Goal: Complete application form: Complete application form

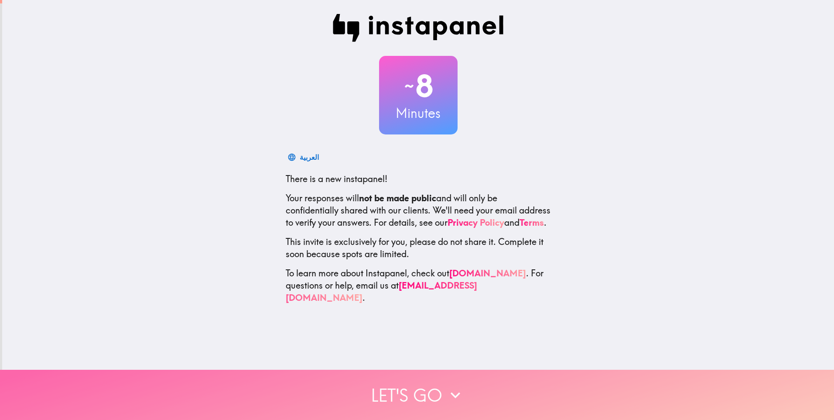
click at [417, 388] on button "Let's go" at bounding box center [417, 395] width 834 height 50
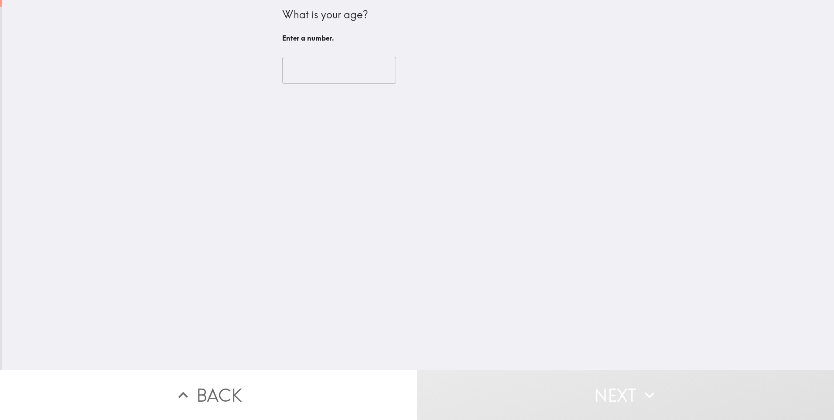
click at [325, 74] on input "number" at bounding box center [339, 70] width 114 height 27
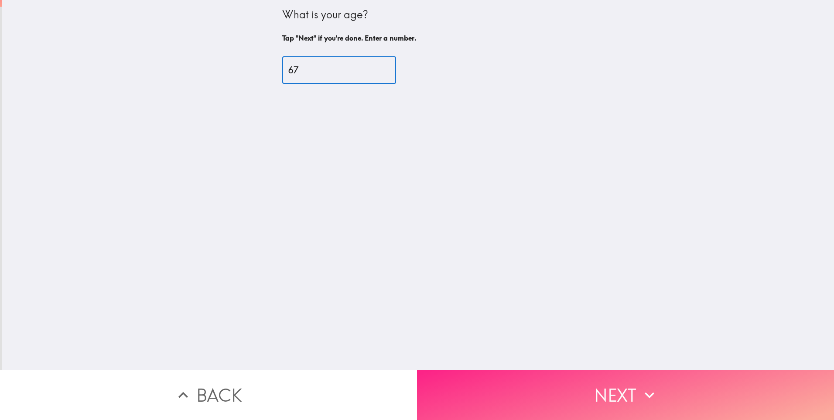
type input "67"
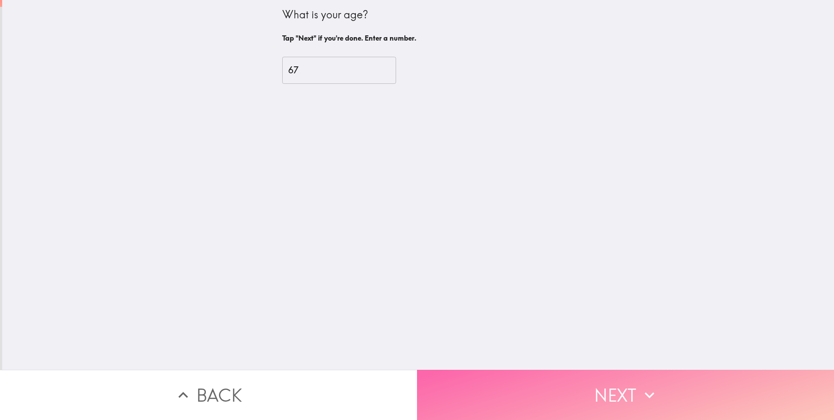
click at [628, 380] on button "Next" at bounding box center [625, 395] width 417 height 50
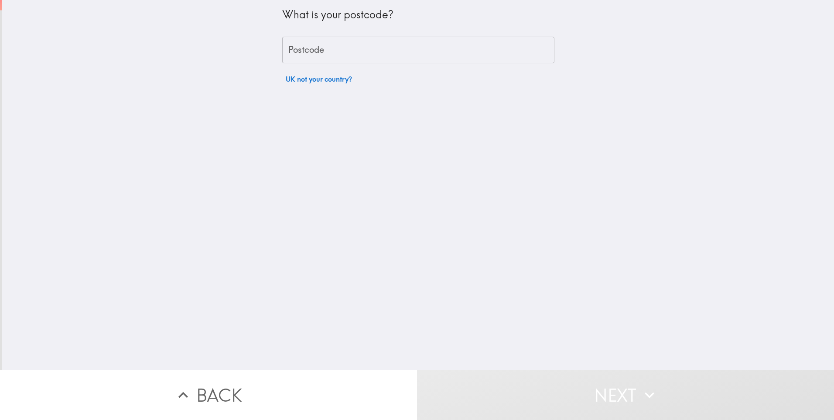
click at [377, 51] on input "Postcode" at bounding box center [418, 50] width 272 height 27
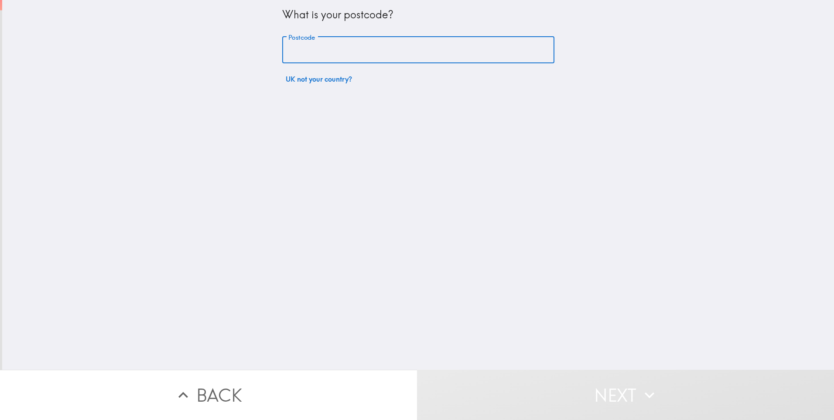
type input "De722gz"
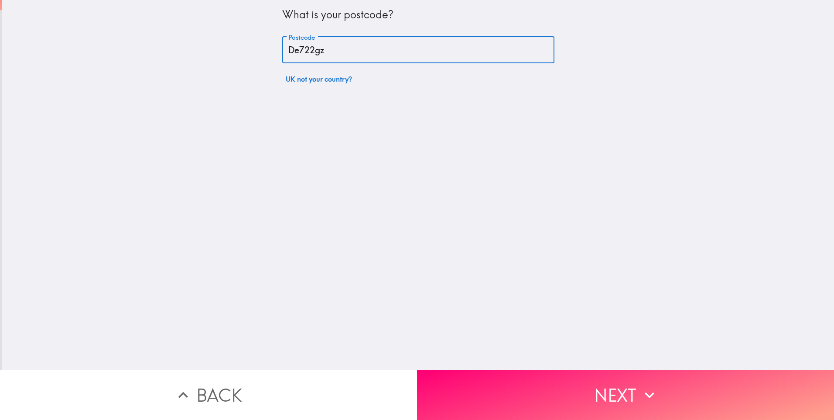
click at [517, 378] on button "Next" at bounding box center [625, 395] width 417 height 50
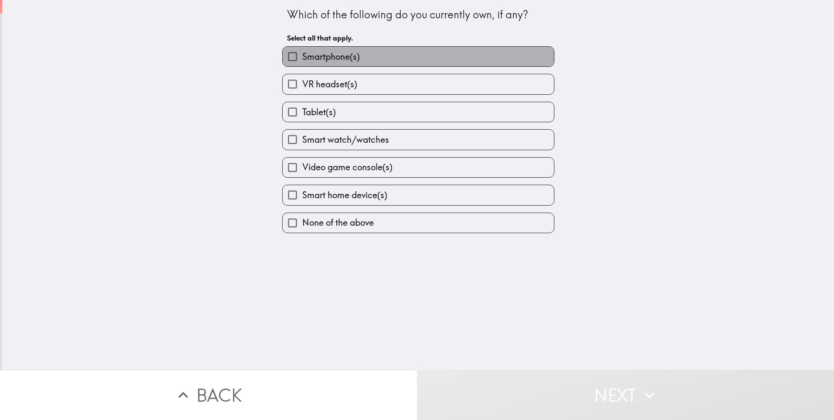
click at [358, 57] on label "Smartphone(s)" at bounding box center [418, 57] width 271 height 20
click at [302, 57] on input "Smartphone(s)" at bounding box center [293, 57] width 20 height 20
checkbox input "true"
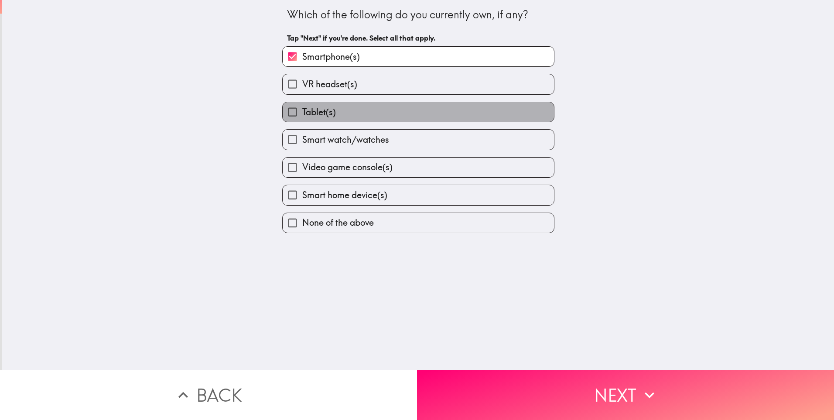
click at [360, 113] on label "Tablet(s)" at bounding box center [418, 112] width 271 height 20
click at [302, 113] on input "Tablet(s)" at bounding box center [293, 112] width 20 height 20
checkbox input "true"
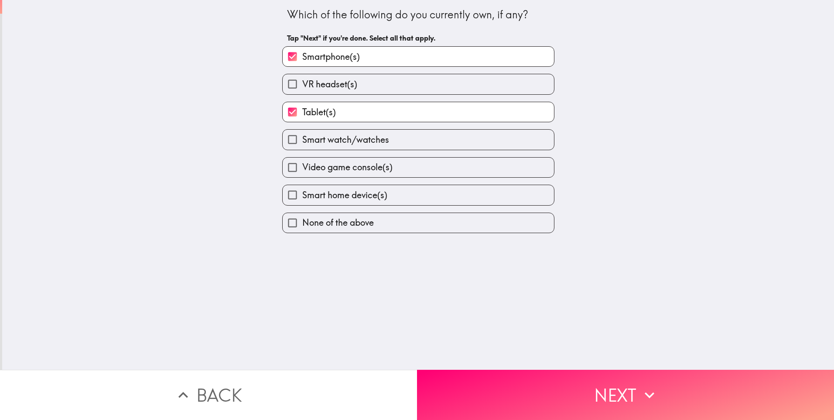
click at [373, 199] on span "Smart home device(s)" at bounding box center [344, 195] width 85 height 12
click at [302, 199] on input "Smart home device(s)" at bounding box center [293, 195] width 20 height 20
click at [410, 196] on label "Smart home device(s)" at bounding box center [418, 195] width 271 height 20
click at [302, 196] on input "Smart home device(s)" at bounding box center [293, 195] width 20 height 20
checkbox input "false"
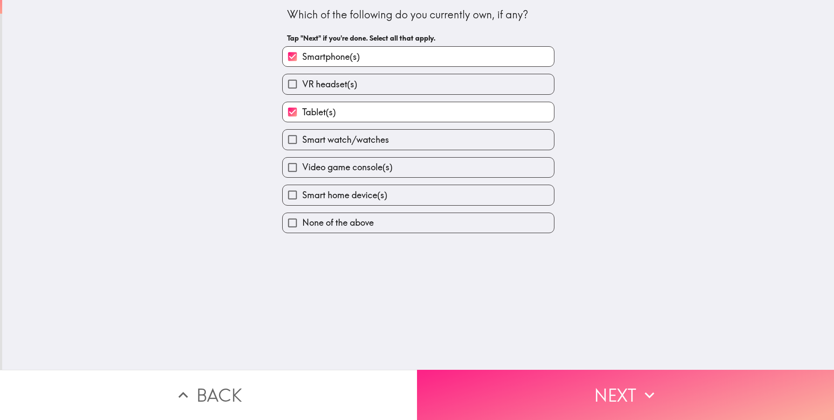
drag, startPoint x: 473, startPoint y: 361, endPoint x: 477, endPoint y: 368, distance: 8.0
click at [477, 368] on div "Which of the following do you currently own, if any? Tap "Next" if you're done.…" at bounding box center [417, 210] width 834 height 420
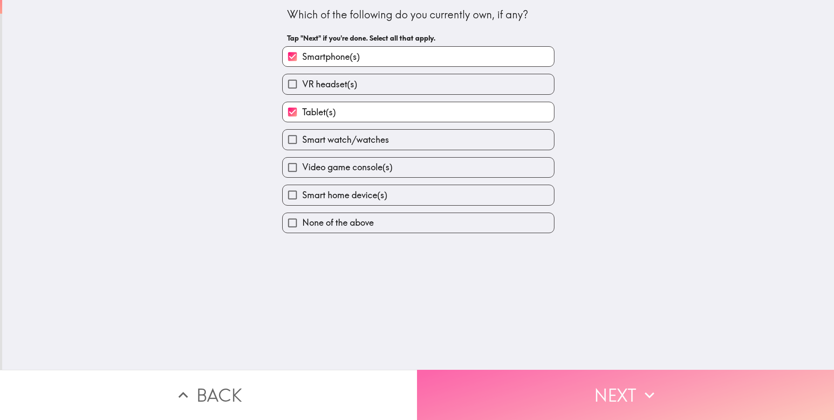
click at [574, 379] on button "Next" at bounding box center [625, 395] width 417 height 50
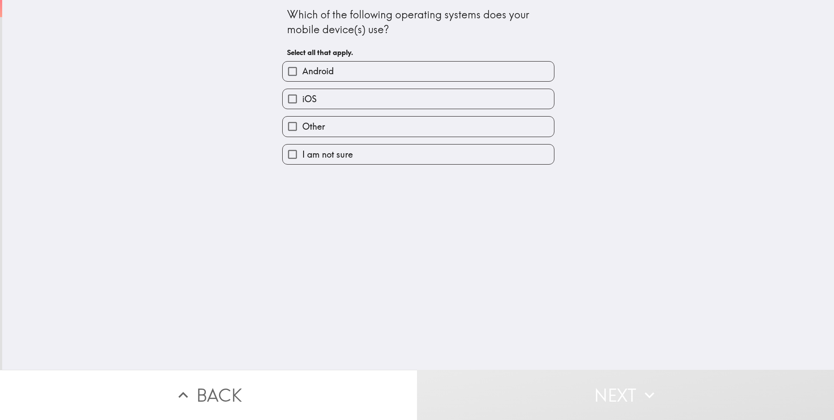
click at [360, 76] on label "Android" at bounding box center [418, 72] width 271 height 20
click at [302, 76] on input "Android" at bounding box center [293, 72] width 20 height 20
checkbox input "true"
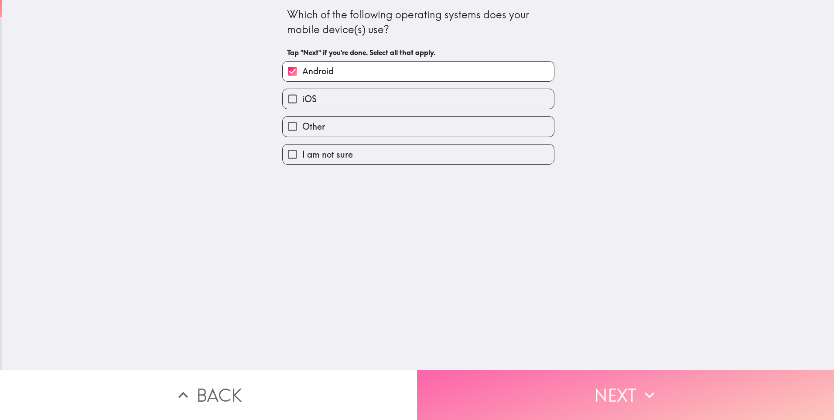
click at [604, 381] on button "Next" at bounding box center [625, 395] width 417 height 50
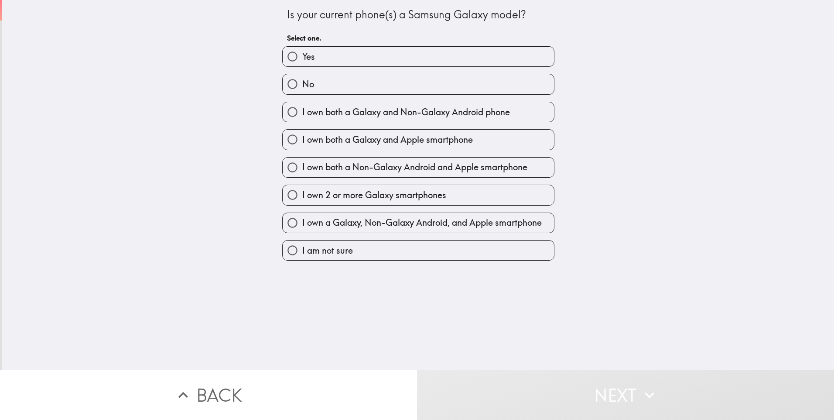
click at [319, 60] on label "Yes" at bounding box center [418, 57] width 271 height 20
click at [302, 60] on input "Yes" at bounding box center [293, 57] width 20 height 20
radio input "true"
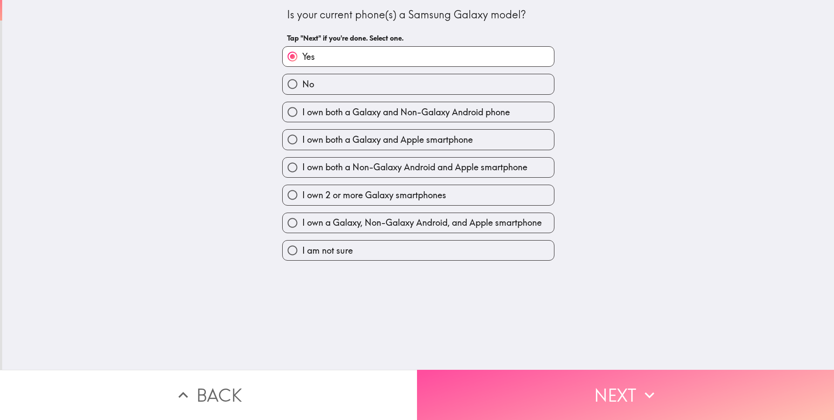
click at [477, 386] on button "Next" at bounding box center [625, 395] width 417 height 50
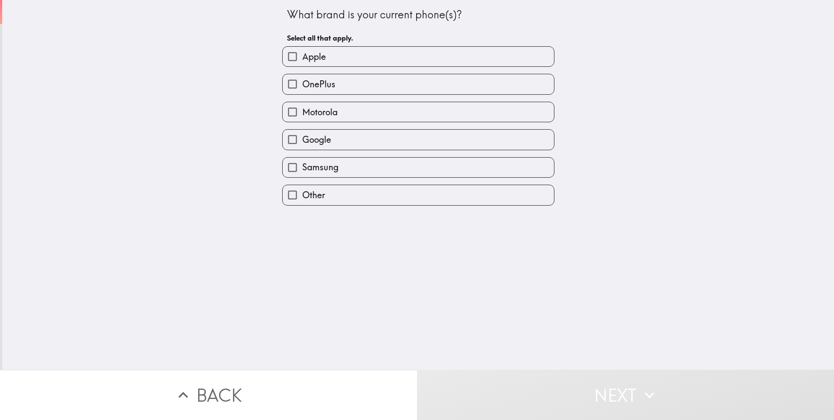
click at [352, 168] on label "Samsung" at bounding box center [418, 168] width 271 height 20
click at [302, 168] on input "Samsung" at bounding box center [293, 168] width 20 height 20
checkbox input "true"
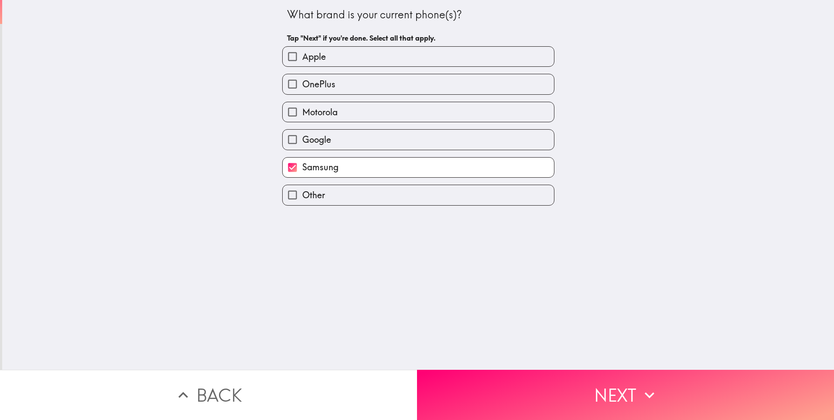
drag, startPoint x: 443, startPoint y: 318, endPoint x: 459, endPoint y: 291, distance: 31.5
click at [459, 291] on div "What brand is your current phone(s)? Tap "Next" if you're done. Select all that…" at bounding box center [418, 185] width 832 height 370
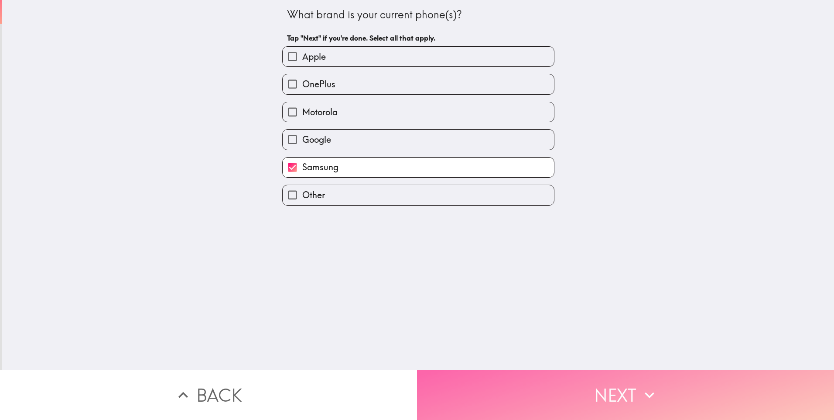
click at [543, 380] on button "Next" at bounding box center [625, 395] width 417 height 50
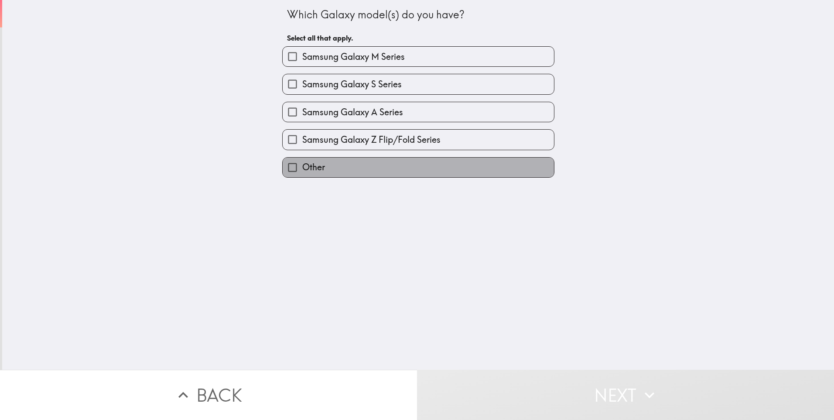
click at [306, 169] on span "Other" at bounding box center [313, 167] width 23 height 12
click at [302, 169] on input "Other" at bounding box center [293, 168] width 20 height 20
checkbox input "true"
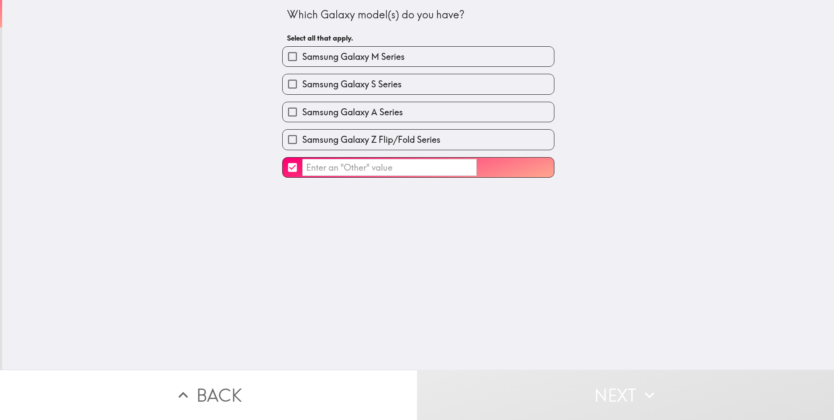
click at [283, 115] on input "Samsung Galaxy A Series" at bounding box center [293, 112] width 20 height 20
checkbox input "true"
click at [283, 166] on input "​" at bounding box center [293, 168] width 20 height 20
checkbox input "false"
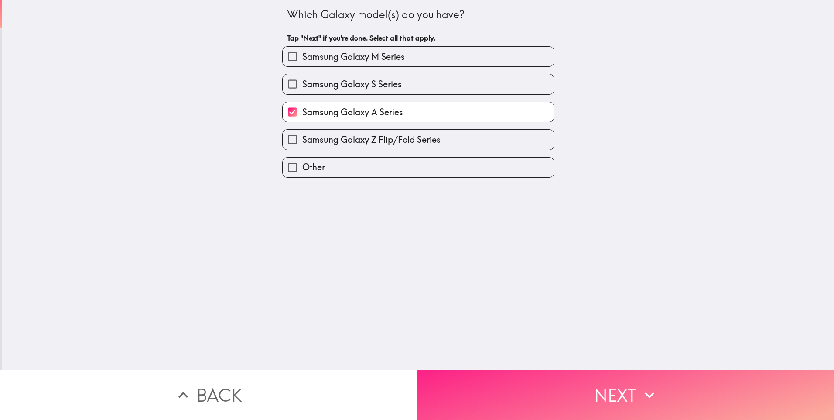
click at [504, 391] on button "Next" at bounding box center [625, 395] width 417 height 50
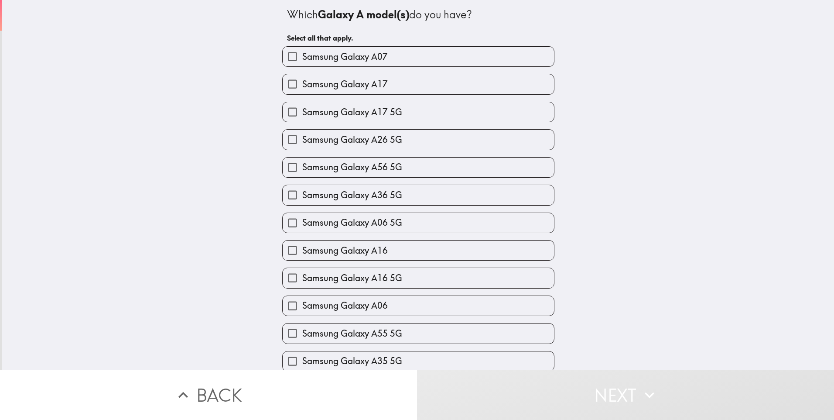
click at [332, 251] on span "Samsung Galaxy A16" at bounding box center [345, 250] width 86 height 12
click at [302, 251] on input "Samsung Galaxy A16" at bounding box center [293, 250] width 20 height 20
checkbox input "true"
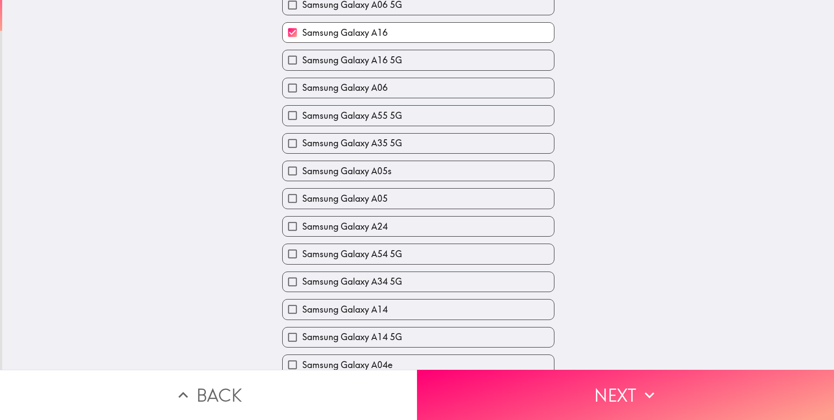
scroll to position [218, 0]
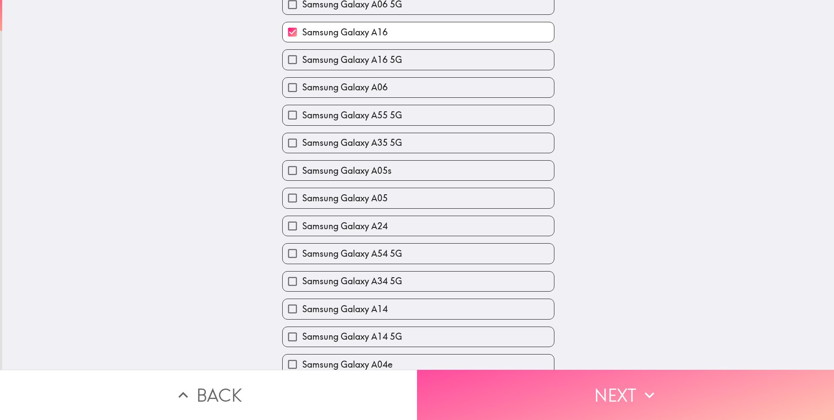
click at [564, 370] on button "Next" at bounding box center [625, 395] width 417 height 50
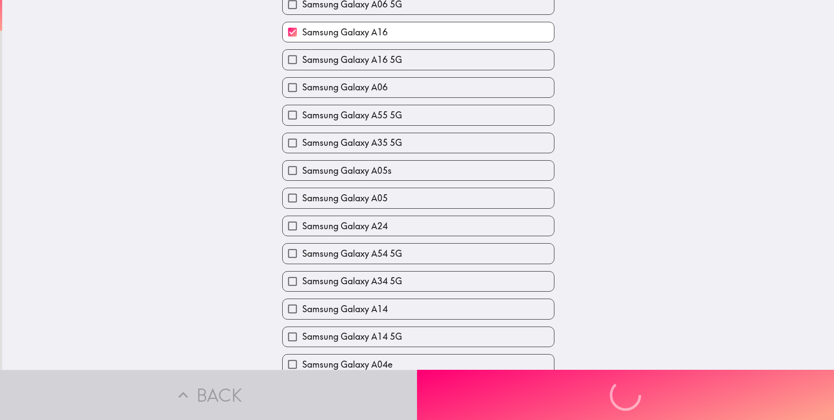
scroll to position [0, 0]
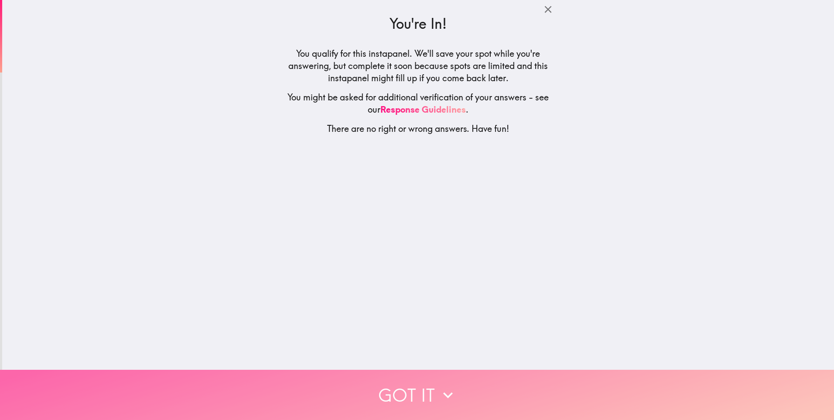
click at [416, 384] on button "Got it" at bounding box center [417, 395] width 834 height 50
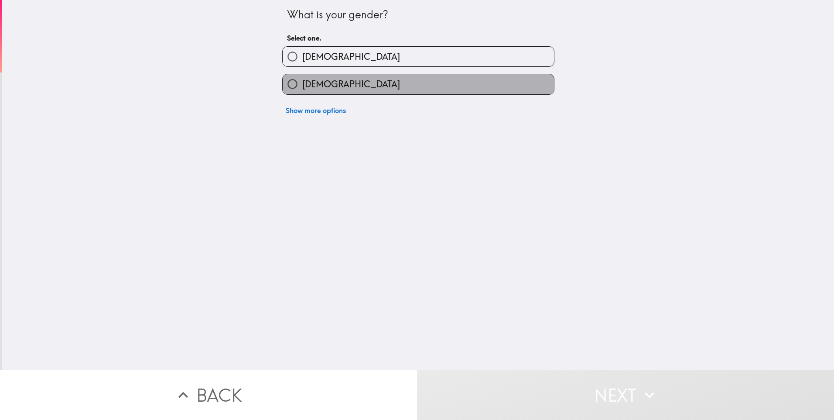
click at [319, 84] on span "[DEMOGRAPHIC_DATA]" at bounding box center [351, 84] width 98 height 12
click at [302, 84] on input "[DEMOGRAPHIC_DATA]" at bounding box center [293, 84] width 20 height 20
radio input "true"
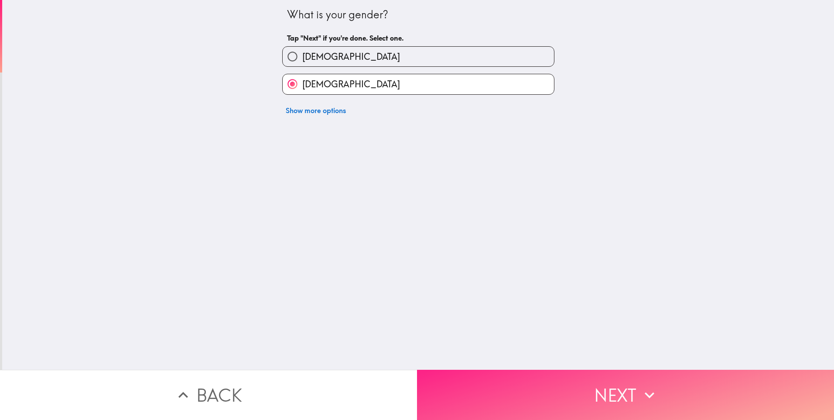
click at [504, 377] on button "Next" at bounding box center [625, 395] width 417 height 50
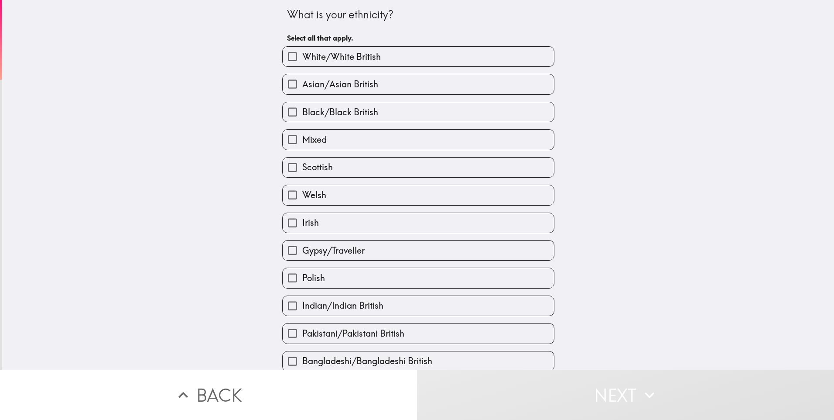
drag, startPoint x: 391, startPoint y: 58, endPoint x: 411, endPoint y: 82, distance: 30.1
click at [392, 58] on label "White/White British" at bounding box center [418, 57] width 271 height 20
click at [302, 58] on input "White/White British" at bounding box center [293, 57] width 20 height 20
checkbox input "true"
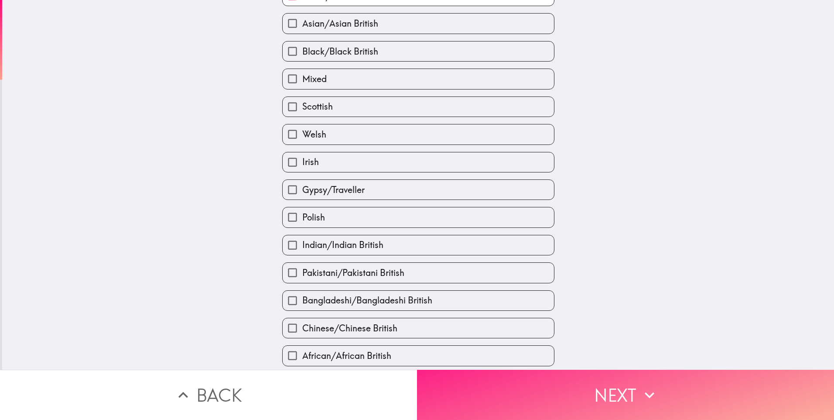
scroll to position [87, 0]
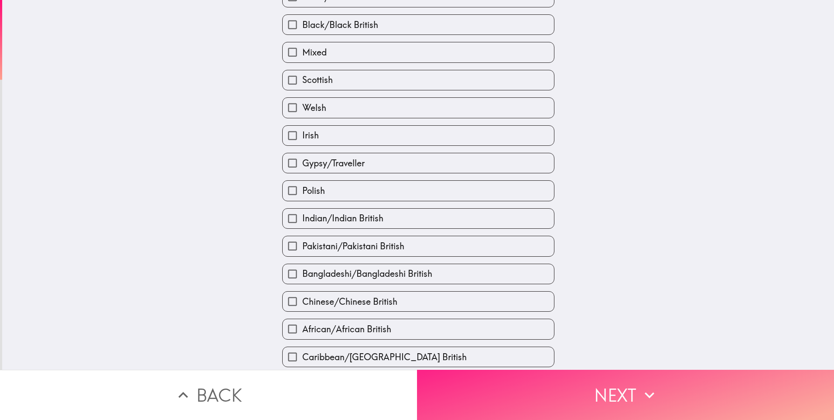
click at [504, 384] on button "Next" at bounding box center [625, 395] width 417 height 50
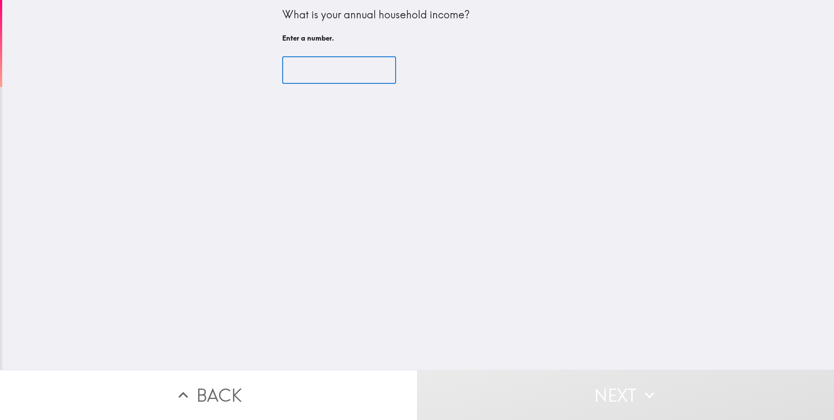
click at [328, 73] on input "number" at bounding box center [339, 70] width 114 height 27
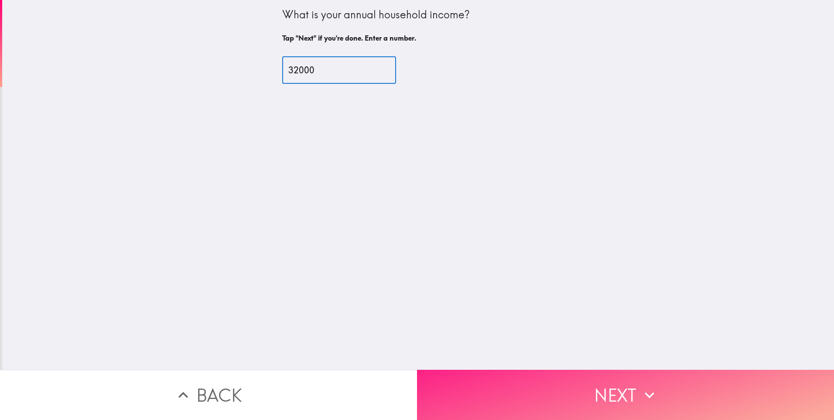
type input "32000"
click at [525, 378] on button "Next" at bounding box center [625, 395] width 417 height 50
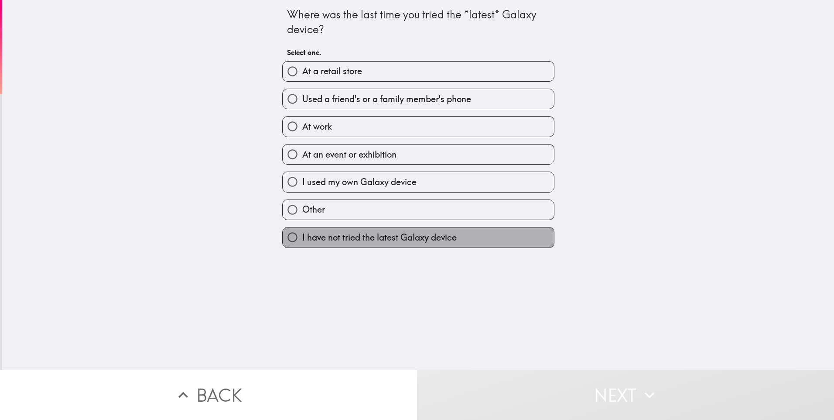
click at [426, 239] on span "I have not tried the latest Galaxy device" at bounding box center [379, 237] width 154 height 12
click at [302, 239] on input "I have not tried the latest Galaxy device" at bounding box center [293, 237] width 20 height 20
radio input "true"
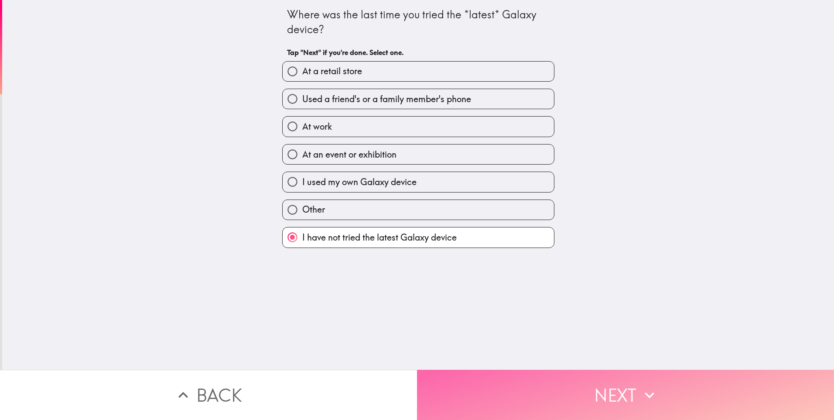
click at [537, 384] on button "Next" at bounding box center [625, 395] width 417 height 50
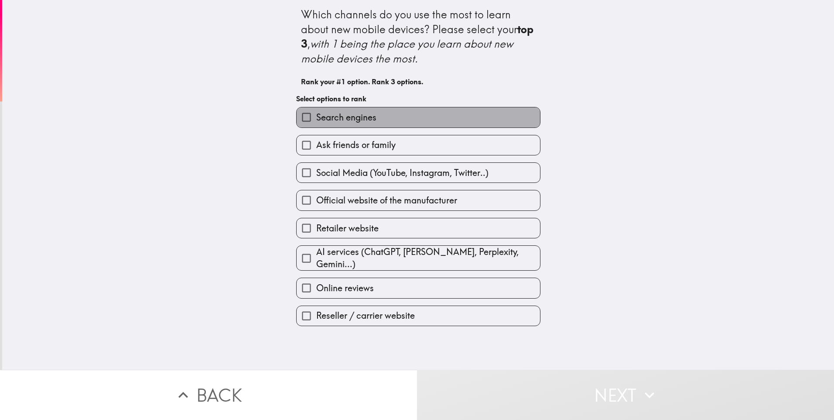
click at [468, 113] on label "Search engines" at bounding box center [419, 117] width 244 height 20
click at [316, 113] on input "Search engines" at bounding box center [307, 117] width 20 height 20
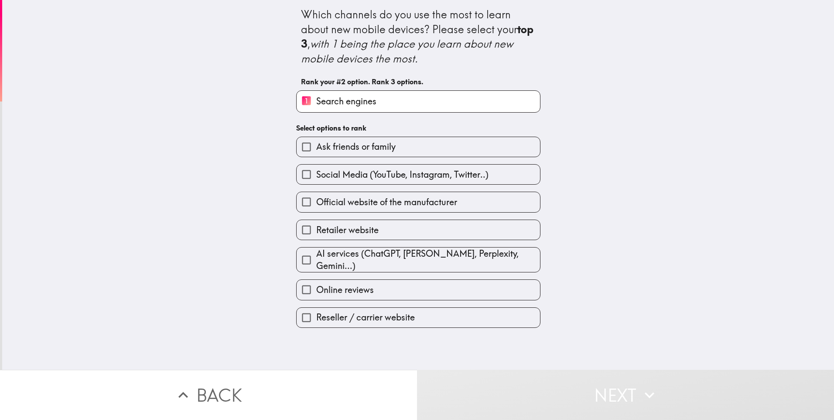
click at [406, 201] on span "Official website of the manufacturer" at bounding box center [386, 202] width 141 height 12
click at [316, 201] on input "Official website of the manufacturer" at bounding box center [307, 202] width 20 height 20
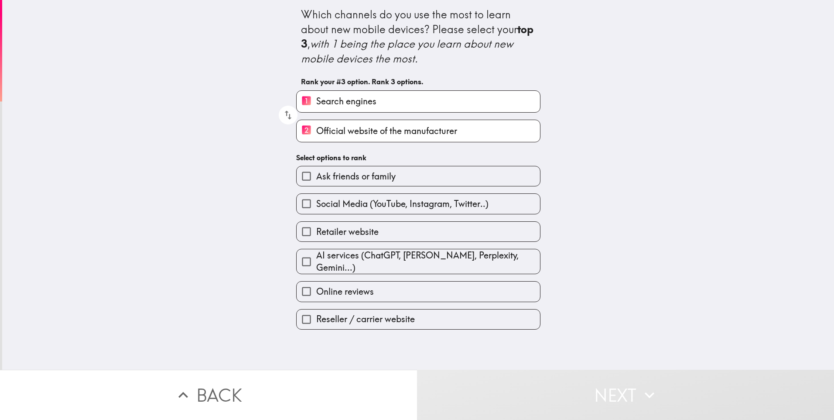
click at [404, 227] on label "Retailer website" at bounding box center [419, 232] width 244 height 20
click at [316, 227] on input "Retailer website" at bounding box center [307, 232] width 20 height 20
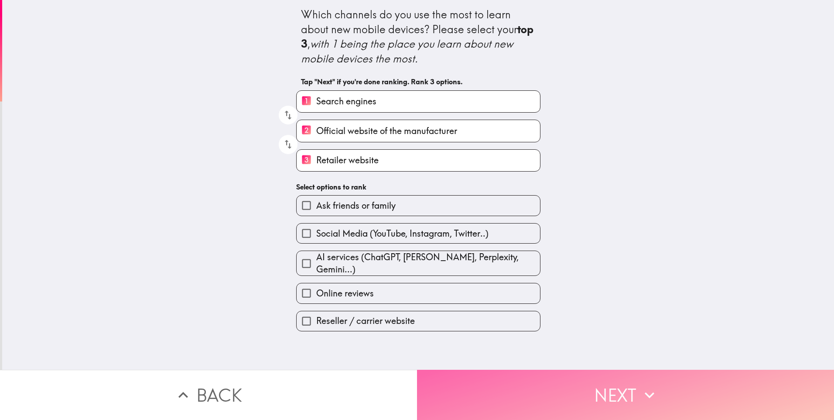
click at [587, 388] on button "Next" at bounding box center [625, 395] width 417 height 50
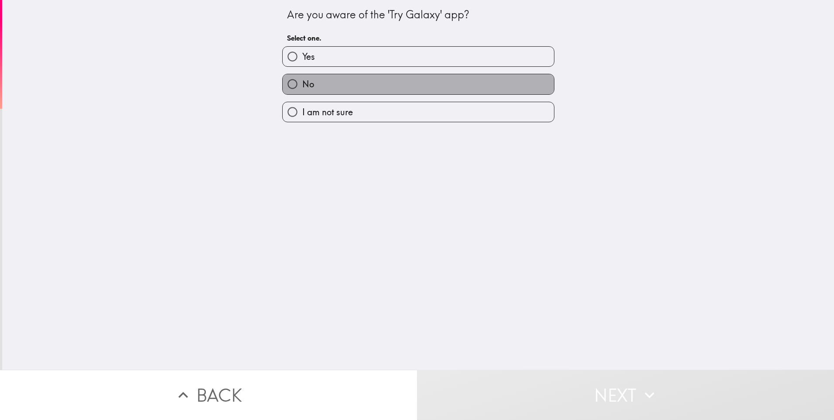
click at [387, 83] on label "No" at bounding box center [418, 84] width 271 height 20
click at [302, 83] on input "No" at bounding box center [293, 84] width 20 height 20
radio input "true"
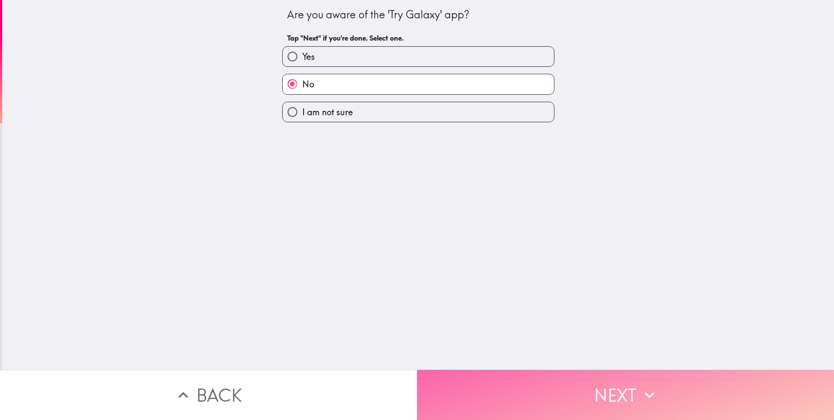
click at [557, 378] on button "Next" at bounding box center [625, 395] width 417 height 50
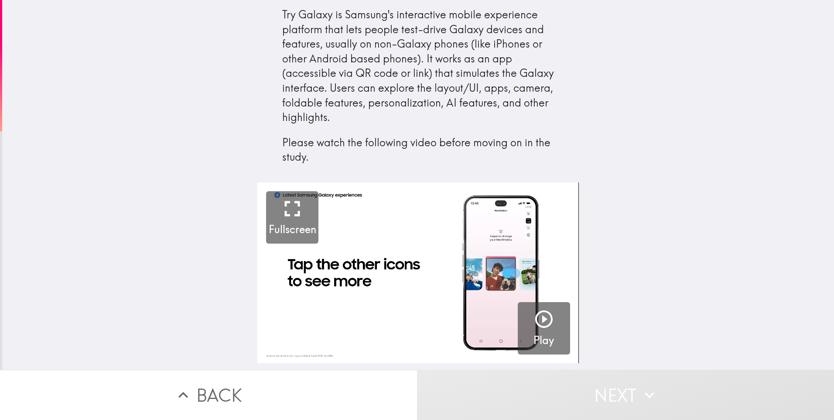
click at [497, 272] on video "button" at bounding box center [417, 272] width 321 height 181
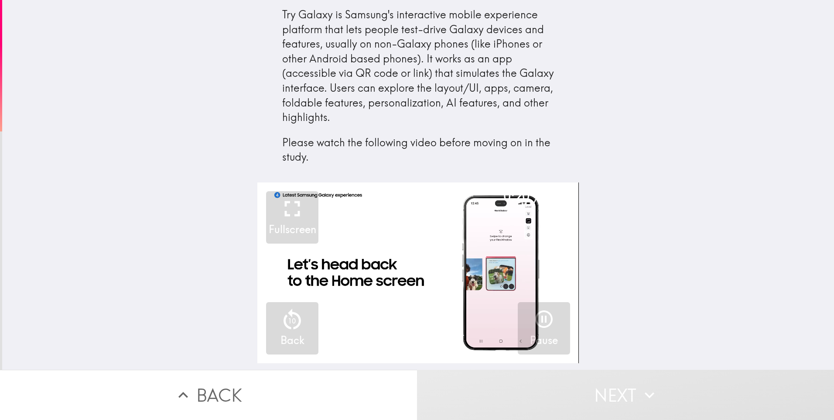
click at [626, 309] on div "0:20 / 2:49 Fullscreen 10 Back Pause" at bounding box center [418, 275] width 832 height 187
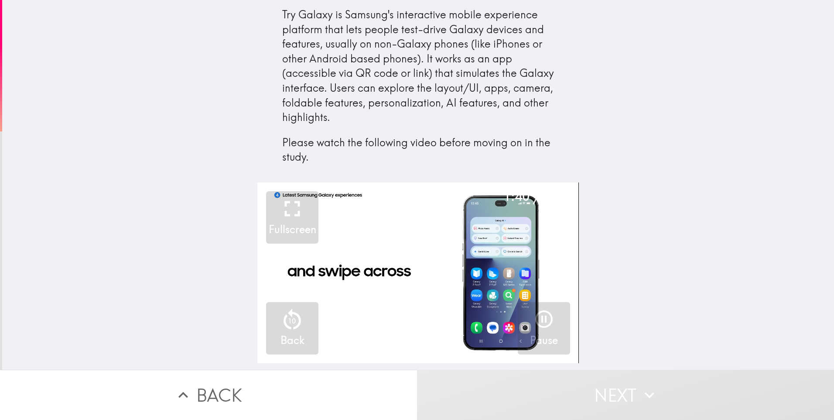
click at [615, 320] on div "1:40 / 2:49 Fullscreen 10 Back Pause" at bounding box center [418, 275] width 832 height 187
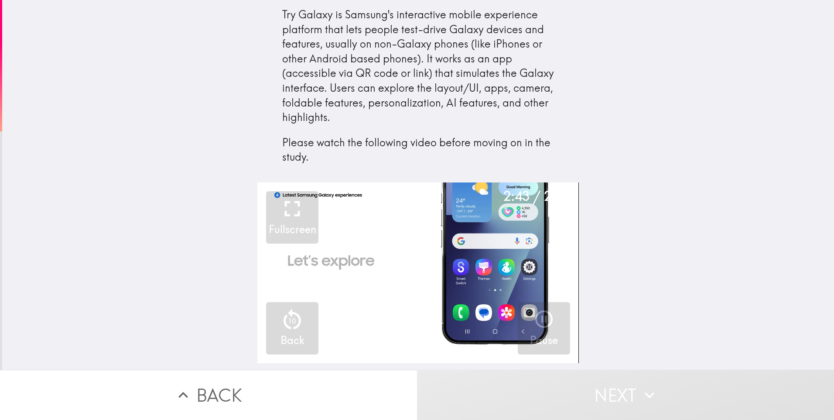
click at [496, 270] on video "button" at bounding box center [417, 272] width 321 height 181
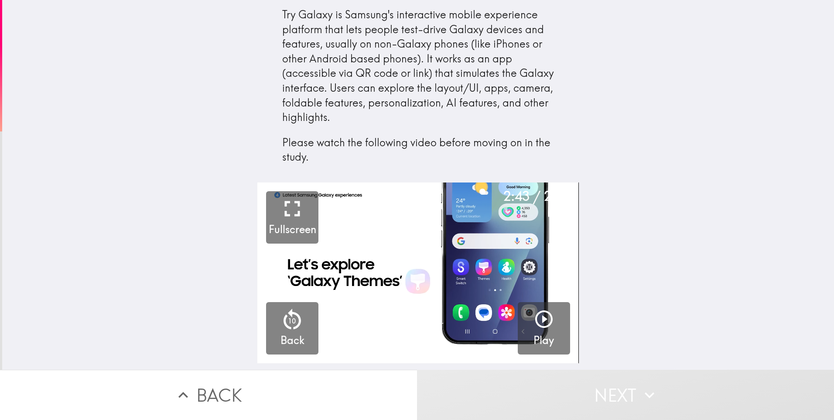
click at [619, 299] on div "2:43 / 2:49 Fullscreen 10 Back Play" at bounding box center [418, 275] width 832 height 187
click at [609, 388] on button "Next" at bounding box center [625, 395] width 417 height 50
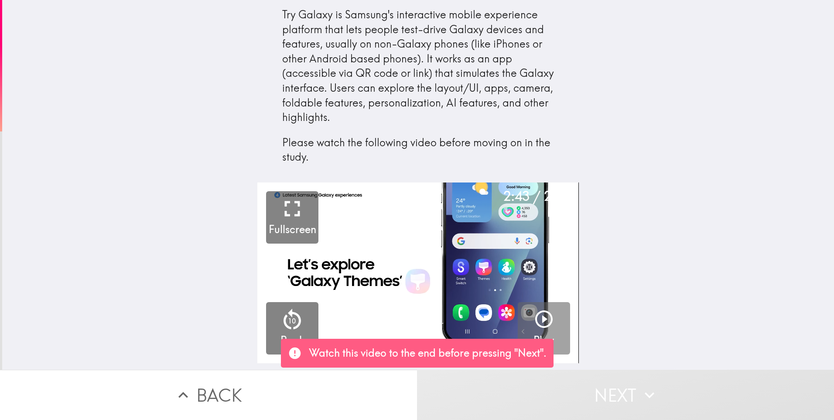
click at [537, 319] on icon "button" at bounding box center [543, 318] width 17 height 17
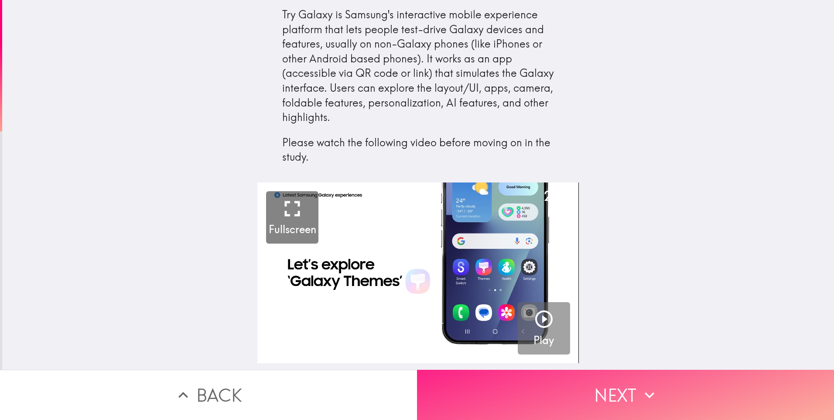
click at [599, 392] on button "Next" at bounding box center [625, 395] width 417 height 50
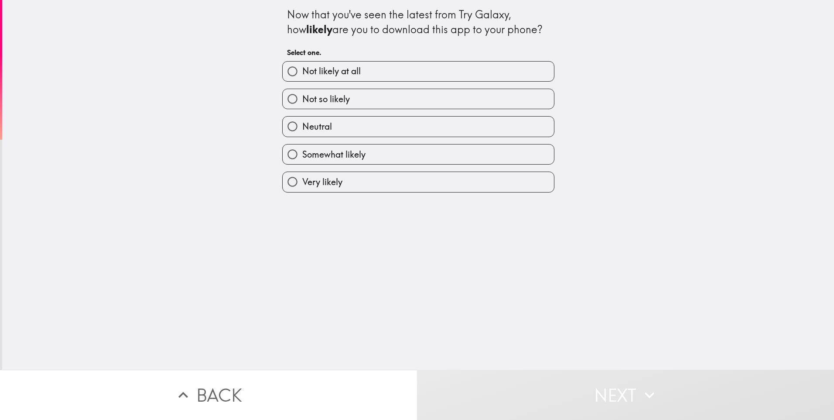
click at [448, 155] on label "Somewhat likely" at bounding box center [418, 154] width 271 height 20
click at [302, 155] on input "Somewhat likely" at bounding box center [293, 154] width 20 height 20
radio input "true"
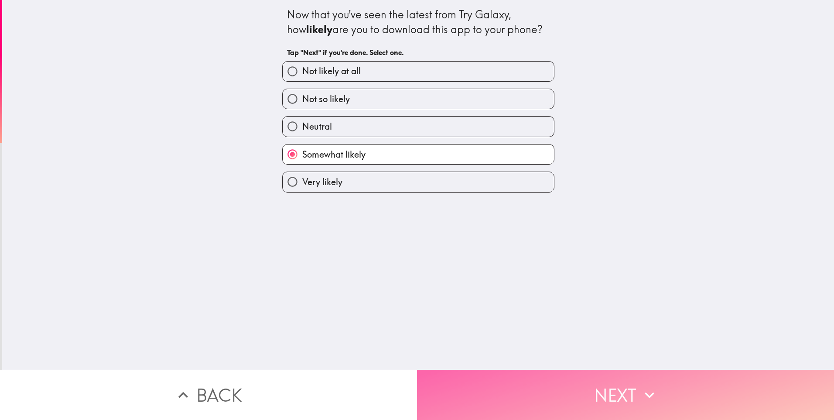
click at [566, 379] on button "Next" at bounding box center [625, 395] width 417 height 50
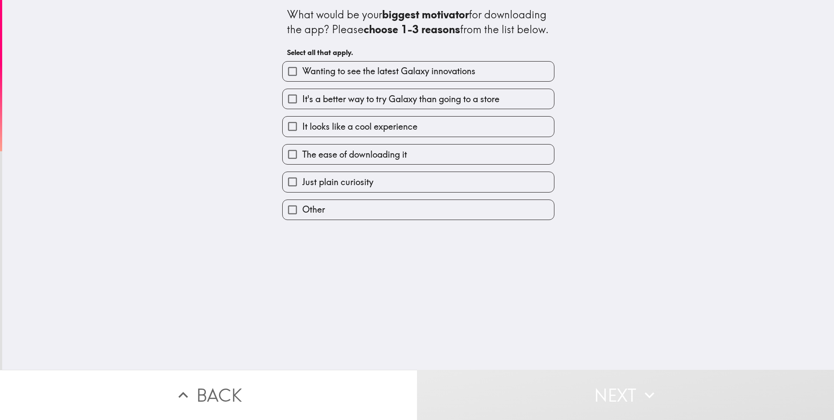
click at [463, 164] on label "The ease of downloading it" at bounding box center [418, 154] width 271 height 20
click at [302, 164] on input "The ease of downloading it" at bounding box center [293, 154] width 20 height 20
checkbox input "true"
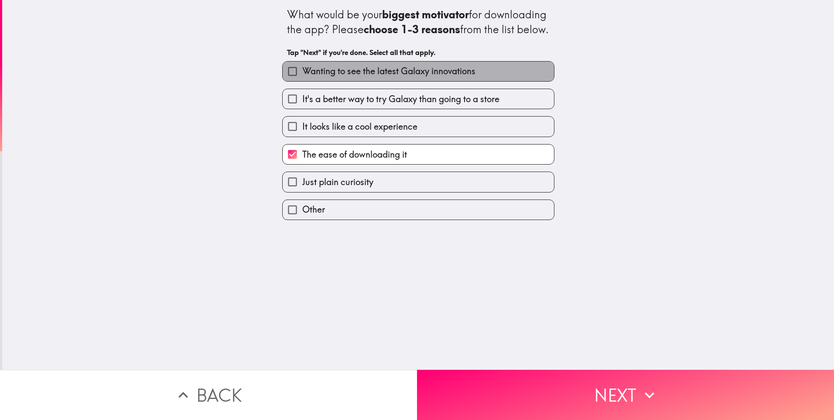
drag, startPoint x: 462, startPoint y: 81, endPoint x: 462, endPoint y: 86, distance: 4.8
click at [463, 77] on span "Wanting to see the latest Galaxy innovations" at bounding box center [388, 71] width 173 height 12
click at [302, 81] on input "Wanting to see the latest Galaxy innovations" at bounding box center [293, 72] width 20 height 20
checkbox input "true"
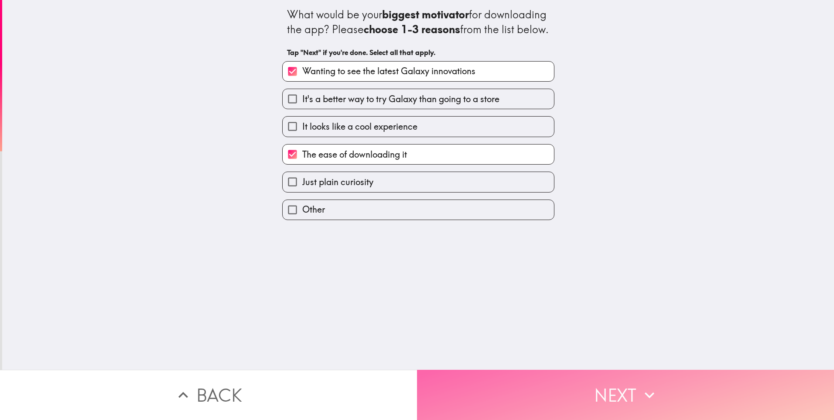
click at [557, 378] on button "Next" at bounding box center [625, 395] width 417 height 50
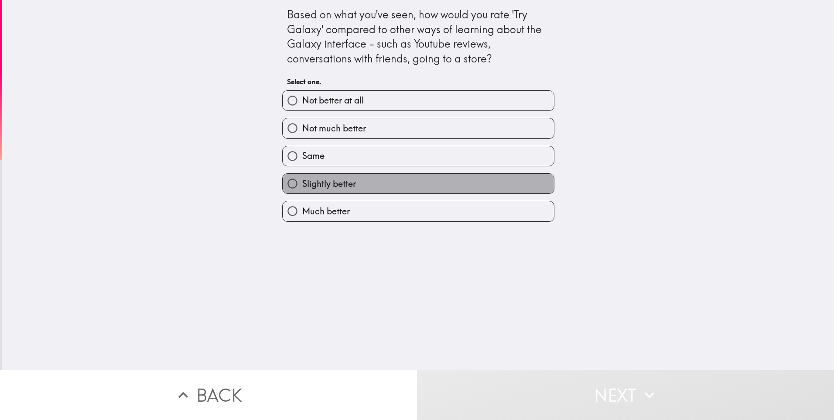
click at [437, 180] on label "Slightly better" at bounding box center [418, 184] width 271 height 20
click at [302, 180] on input "Slightly better" at bounding box center [293, 184] width 20 height 20
radio input "true"
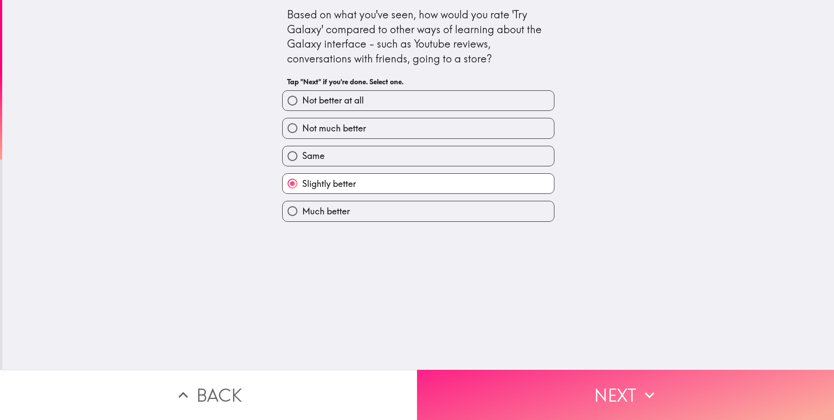
drag, startPoint x: 557, startPoint y: 381, endPoint x: 552, endPoint y: 372, distance: 10.6
click at [557, 380] on button "Next" at bounding box center [625, 395] width 417 height 50
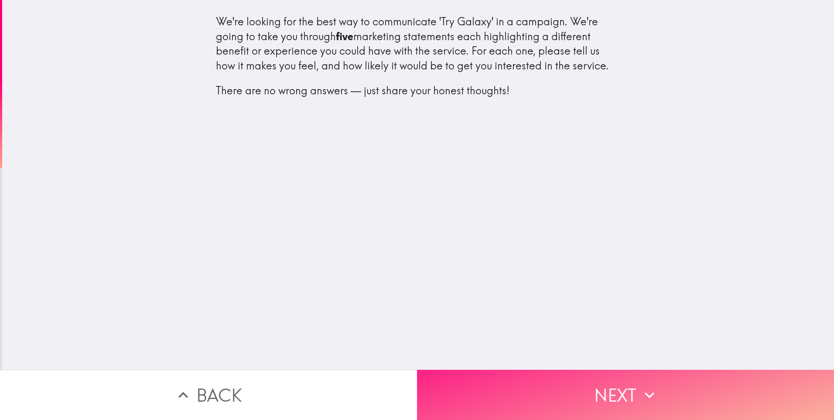
click at [599, 380] on button "Next" at bounding box center [625, 395] width 417 height 50
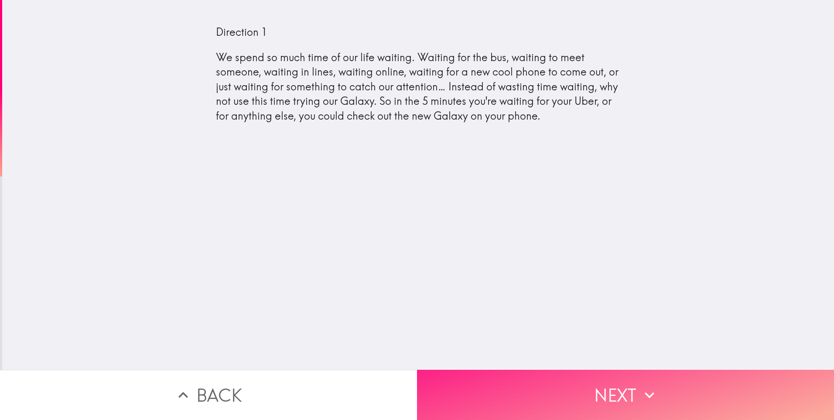
drag, startPoint x: 630, startPoint y: 392, endPoint x: 625, endPoint y: 382, distance: 11.3
click at [629, 391] on button "Next" at bounding box center [625, 395] width 417 height 50
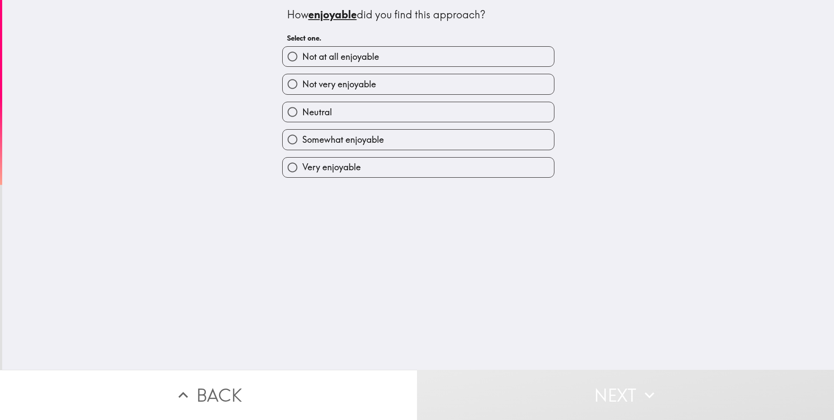
drag, startPoint x: 407, startPoint y: 141, endPoint x: 418, endPoint y: 153, distance: 16.0
click at [410, 144] on label "Somewhat enjoyable" at bounding box center [418, 140] width 271 height 20
click at [302, 144] on input "Somewhat enjoyable" at bounding box center [293, 140] width 20 height 20
radio input "true"
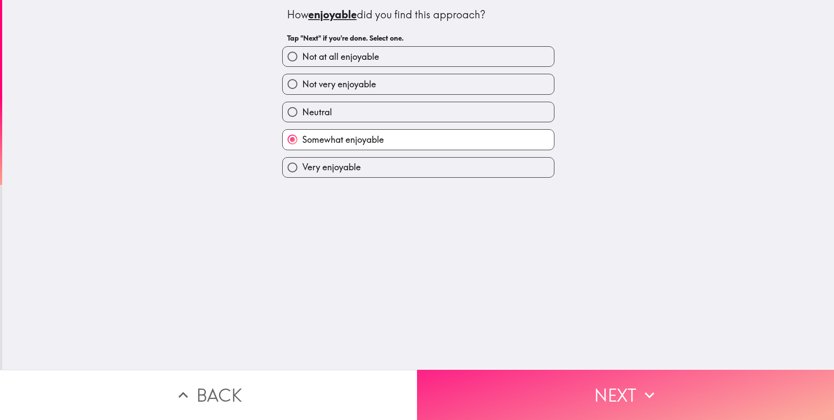
click at [580, 389] on button "Next" at bounding box center [625, 395] width 417 height 50
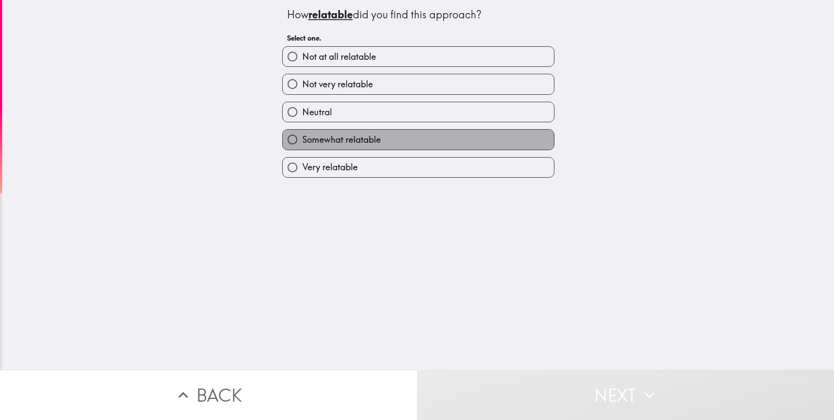
click at [429, 143] on label "Somewhat relatable" at bounding box center [418, 140] width 271 height 20
click at [302, 143] on input "Somewhat relatable" at bounding box center [293, 140] width 20 height 20
radio input "true"
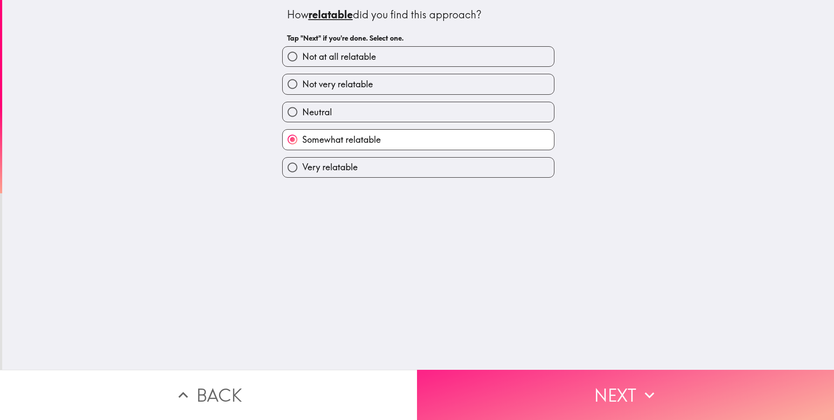
click at [538, 388] on button "Next" at bounding box center [625, 395] width 417 height 50
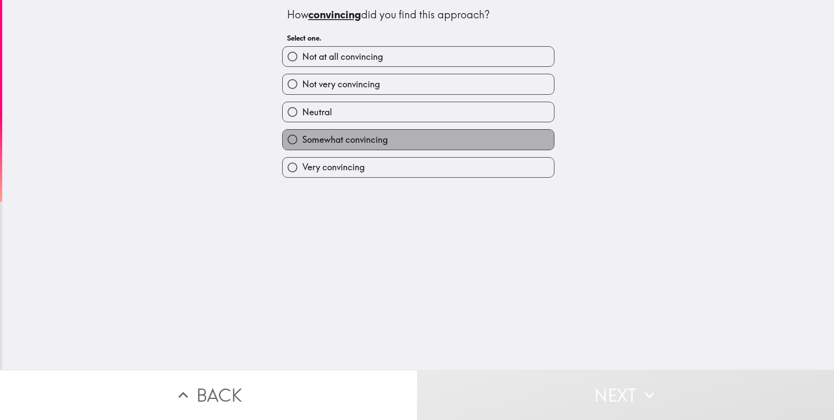
click at [429, 143] on label "Somewhat convincing" at bounding box center [418, 140] width 271 height 20
click at [302, 143] on input "Somewhat convincing" at bounding box center [293, 140] width 20 height 20
radio input "true"
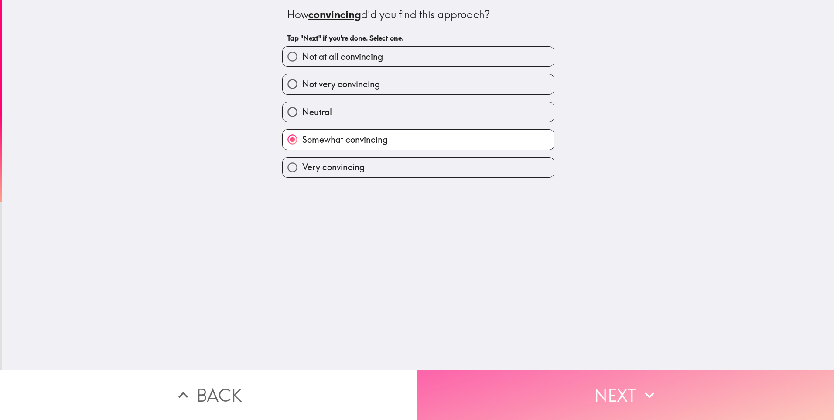
click at [509, 383] on button "Next" at bounding box center [625, 395] width 417 height 50
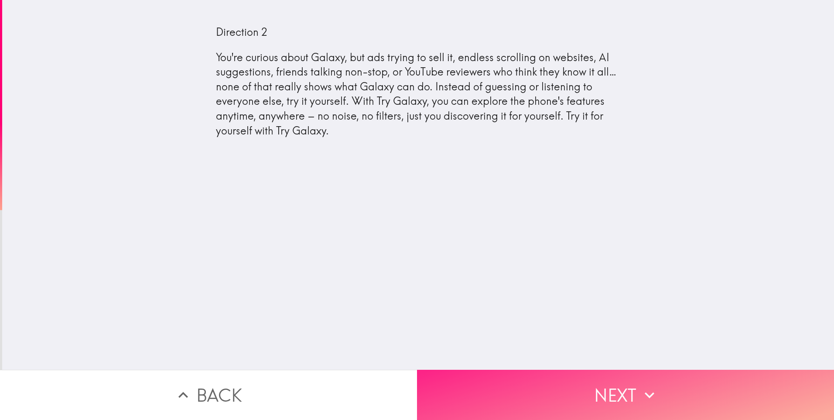
click at [573, 381] on button "Next" at bounding box center [625, 395] width 417 height 50
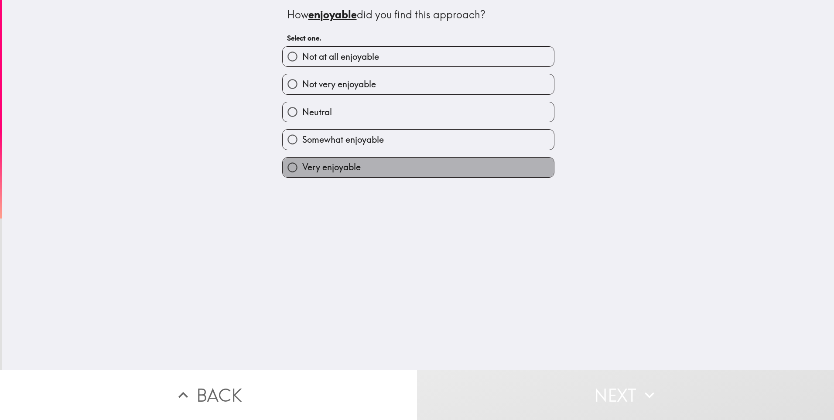
drag, startPoint x: 394, startPoint y: 167, endPoint x: 398, endPoint y: 199, distance: 32.5
click at [394, 167] on label "Very enjoyable" at bounding box center [418, 168] width 271 height 20
click at [302, 167] on input "Very enjoyable" at bounding box center [293, 168] width 20 height 20
radio input "true"
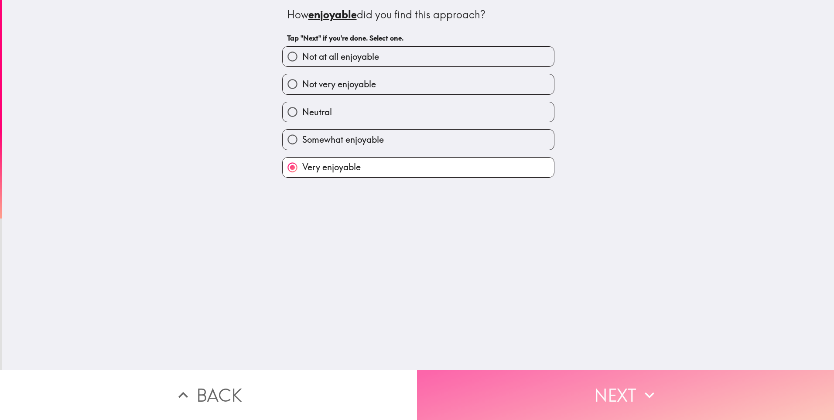
click at [559, 393] on button "Next" at bounding box center [625, 395] width 417 height 50
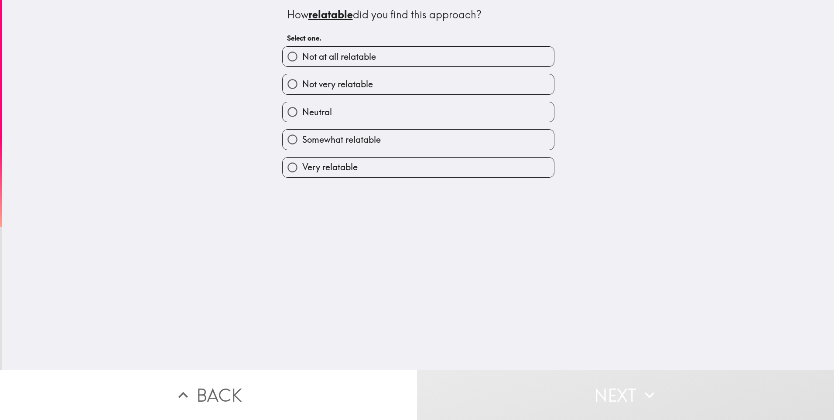
click at [400, 145] on label "Somewhat relatable" at bounding box center [418, 140] width 271 height 20
click at [302, 145] on input "Somewhat relatable" at bounding box center [293, 140] width 20 height 20
radio input "true"
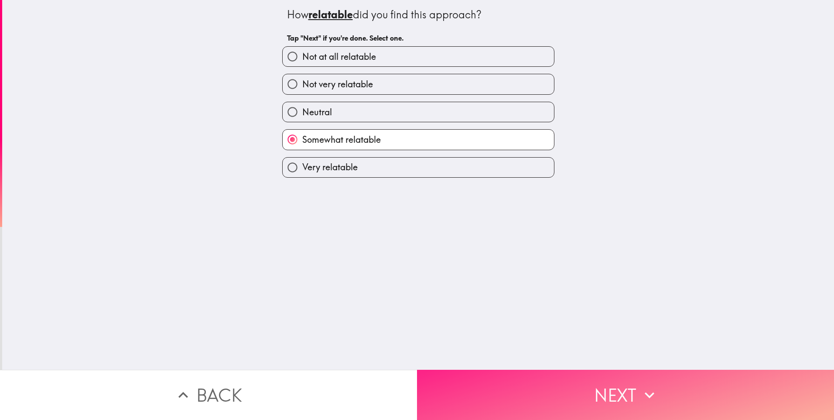
click at [517, 398] on button "Next" at bounding box center [625, 395] width 417 height 50
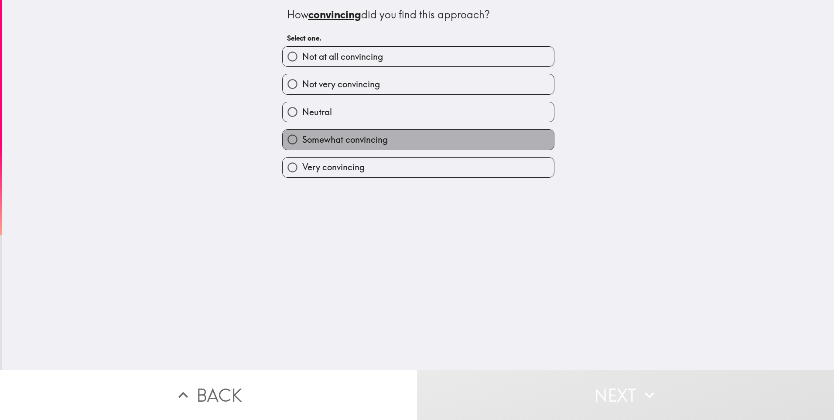
click at [467, 140] on label "Somewhat convincing" at bounding box center [418, 140] width 271 height 20
click at [302, 140] on input "Somewhat convincing" at bounding box center [293, 140] width 20 height 20
radio input "true"
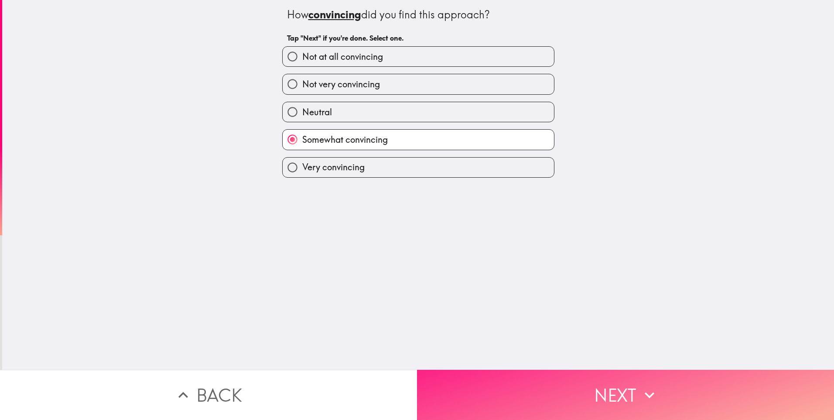
click at [542, 395] on button "Next" at bounding box center [625, 395] width 417 height 50
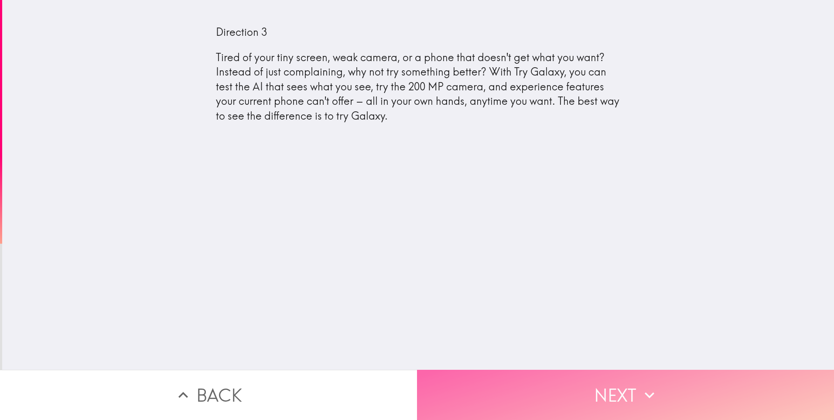
click at [583, 390] on button "Next" at bounding box center [625, 395] width 417 height 50
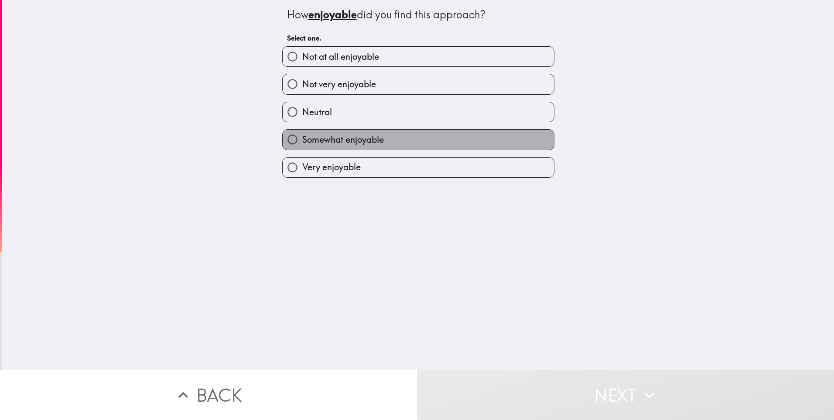
click at [401, 141] on label "Somewhat enjoyable" at bounding box center [418, 140] width 271 height 20
click at [302, 141] on input "Somewhat enjoyable" at bounding box center [293, 140] width 20 height 20
radio input "true"
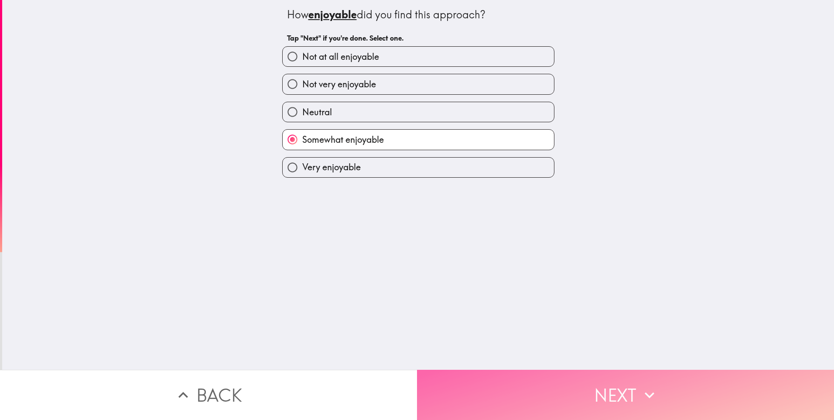
click at [546, 397] on button "Next" at bounding box center [625, 395] width 417 height 50
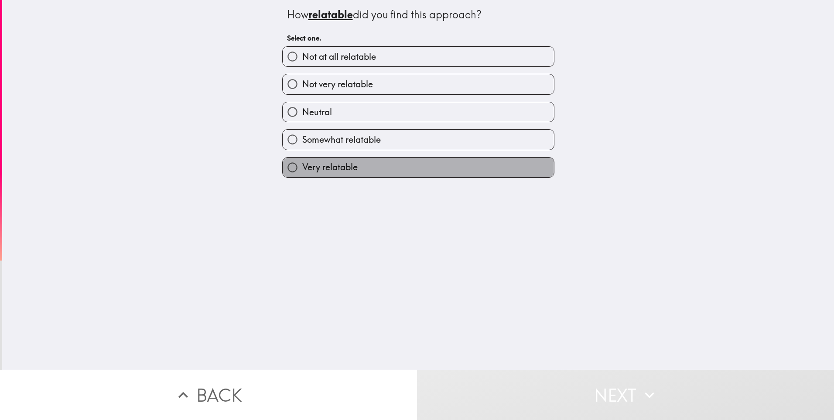
click at [362, 164] on label "Very relatable" at bounding box center [418, 168] width 271 height 20
click at [302, 164] on input "Very relatable" at bounding box center [293, 168] width 20 height 20
radio input "true"
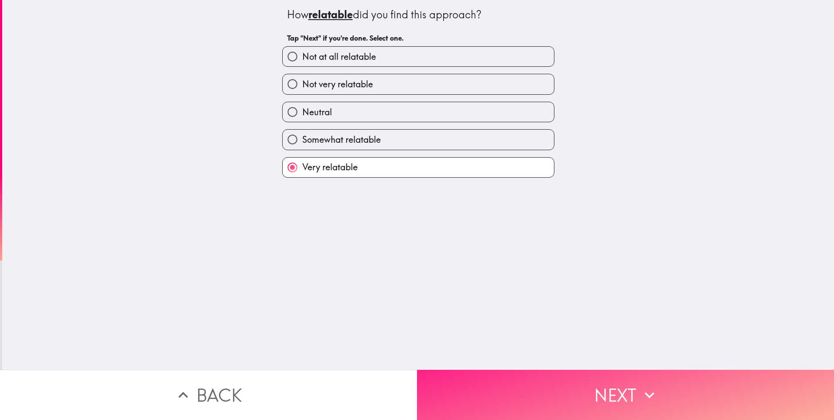
click at [535, 384] on button "Next" at bounding box center [625, 395] width 417 height 50
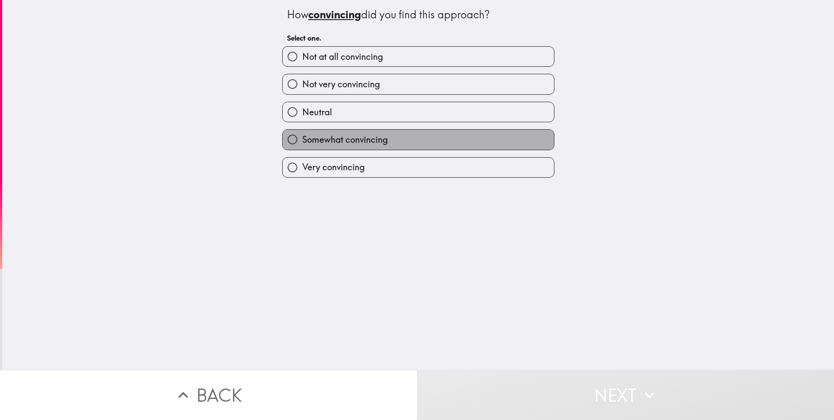
drag, startPoint x: 427, startPoint y: 138, endPoint x: 437, endPoint y: 165, distance: 28.3
click at [427, 140] on label "Somewhat convincing" at bounding box center [418, 140] width 271 height 20
click at [302, 140] on input "Somewhat convincing" at bounding box center [293, 140] width 20 height 20
radio input "true"
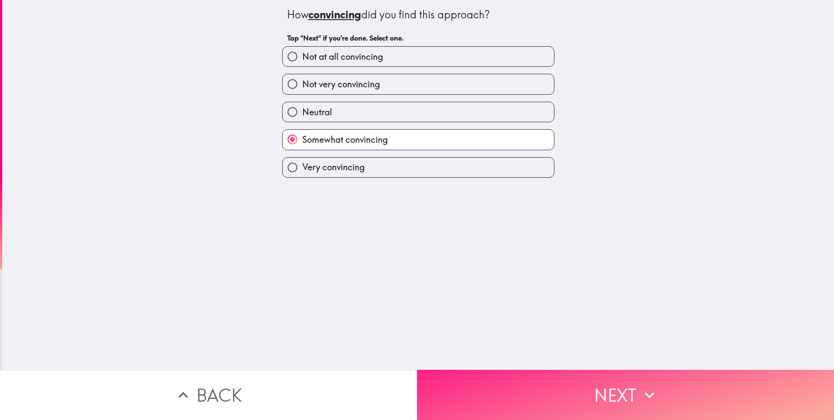
click at [539, 384] on button "Next" at bounding box center [625, 395] width 417 height 50
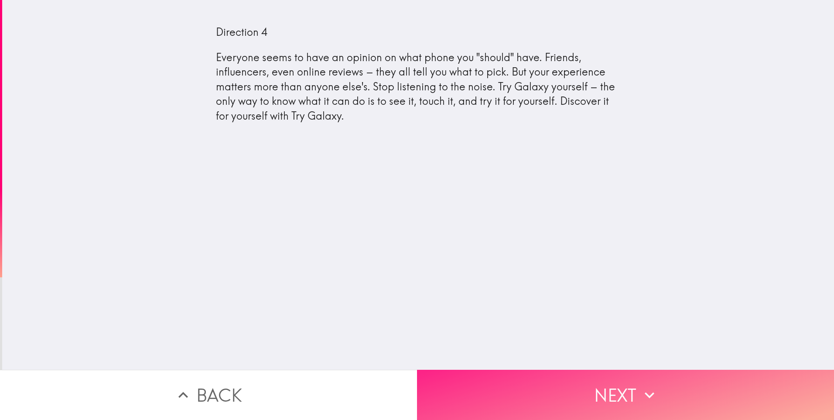
click at [620, 389] on button "Next" at bounding box center [625, 395] width 417 height 50
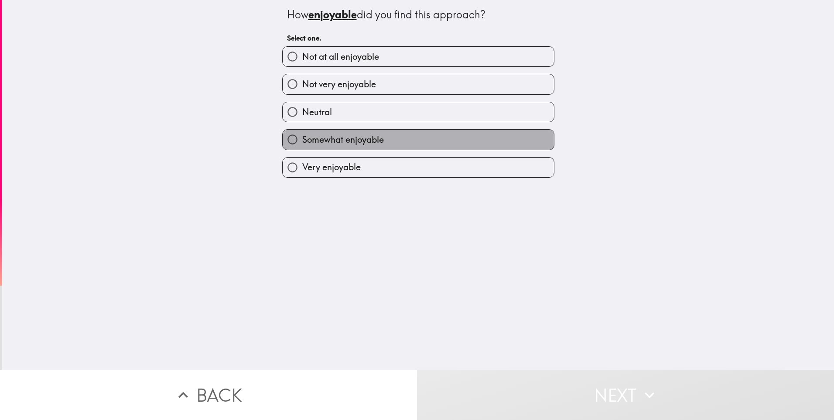
click at [465, 141] on label "Somewhat enjoyable" at bounding box center [418, 140] width 271 height 20
click at [302, 141] on input "Somewhat enjoyable" at bounding box center [293, 140] width 20 height 20
radio input "true"
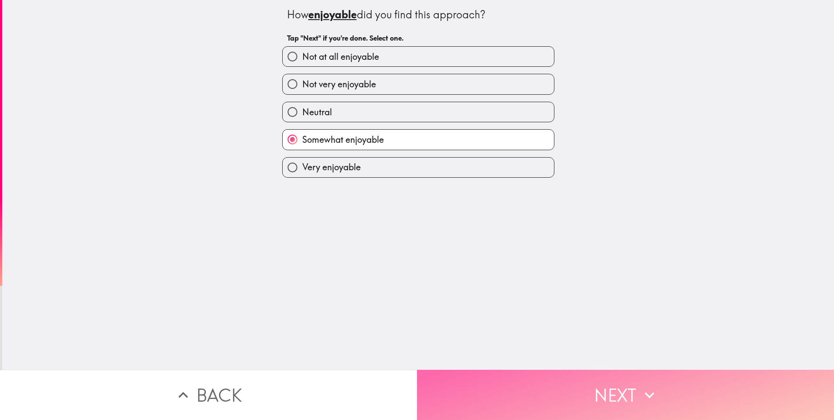
click at [566, 384] on button "Next" at bounding box center [625, 395] width 417 height 50
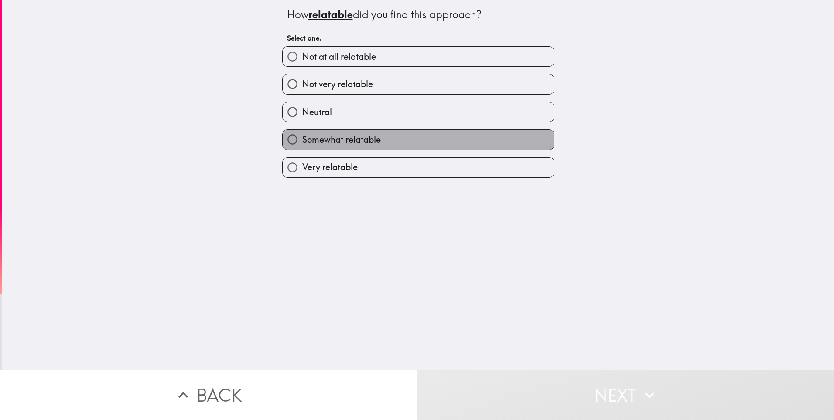
click at [452, 145] on label "Somewhat relatable" at bounding box center [418, 140] width 271 height 20
click at [302, 145] on input "Somewhat relatable" at bounding box center [293, 140] width 20 height 20
radio input "true"
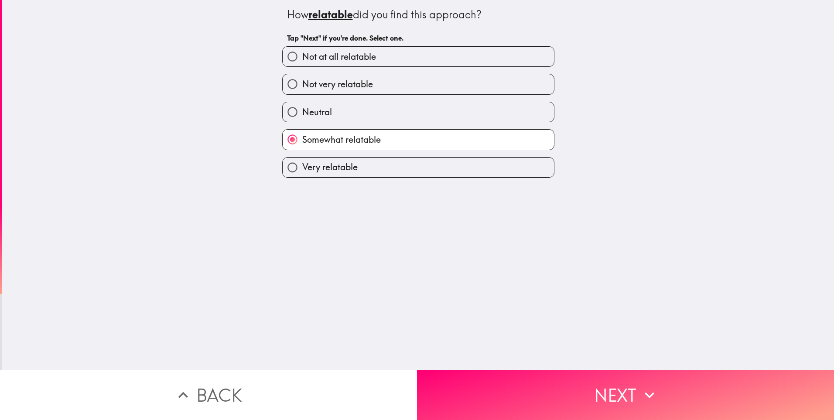
drag, startPoint x: 558, startPoint y: 353, endPoint x: 565, endPoint y: 363, distance: 11.6
click at [564, 362] on div "How relatable did you find this approach? Tap "Next" if you're done. Select one…" at bounding box center [418, 185] width 832 height 370
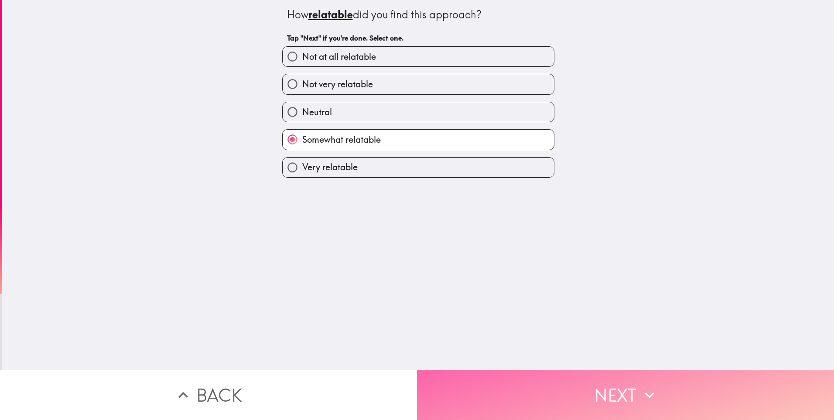
click at [571, 376] on button "Next" at bounding box center [625, 395] width 417 height 50
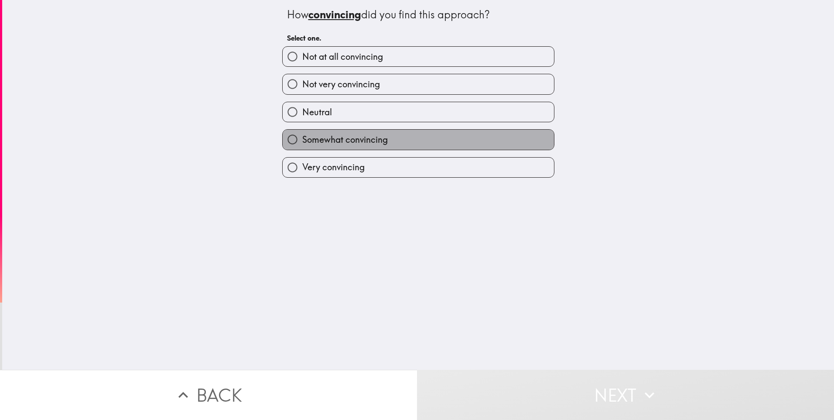
click at [434, 143] on label "Somewhat convincing" at bounding box center [418, 140] width 271 height 20
click at [302, 143] on input "Somewhat convincing" at bounding box center [293, 140] width 20 height 20
radio input "true"
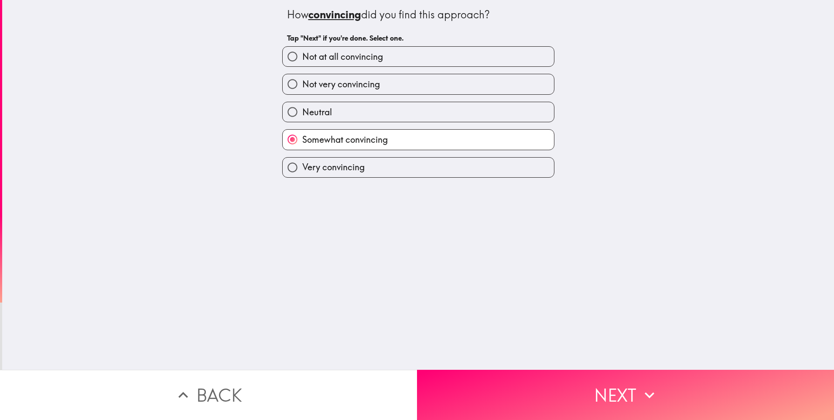
drag, startPoint x: 434, startPoint y: 143, endPoint x: 439, endPoint y: 144, distance: 5.0
click at [439, 144] on label "Somewhat convincing" at bounding box center [418, 140] width 271 height 20
click at [302, 144] on input "Somewhat convincing" at bounding box center [293, 140] width 20 height 20
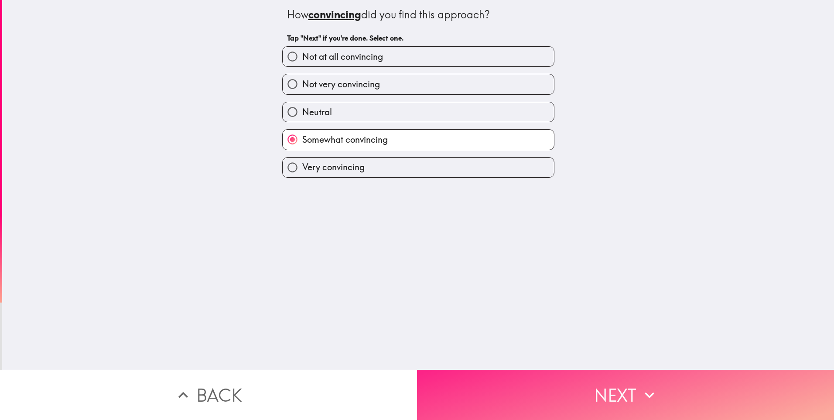
click at [616, 397] on button "Next" at bounding box center [625, 395] width 417 height 50
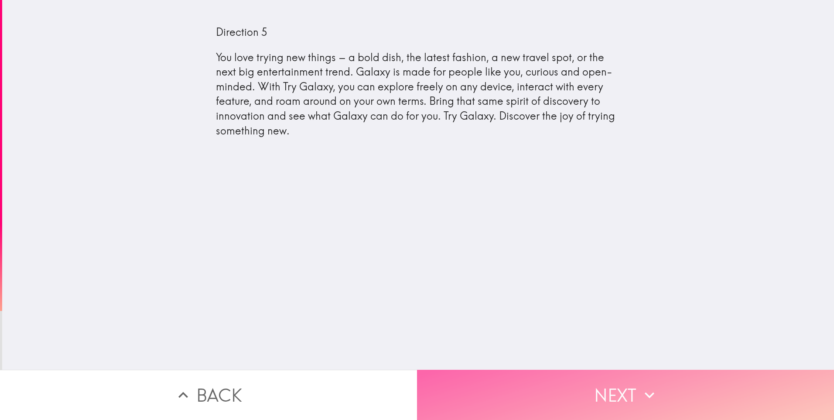
click at [561, 386] on button "Next" at bounding box center [625, 395] width 417 height 50
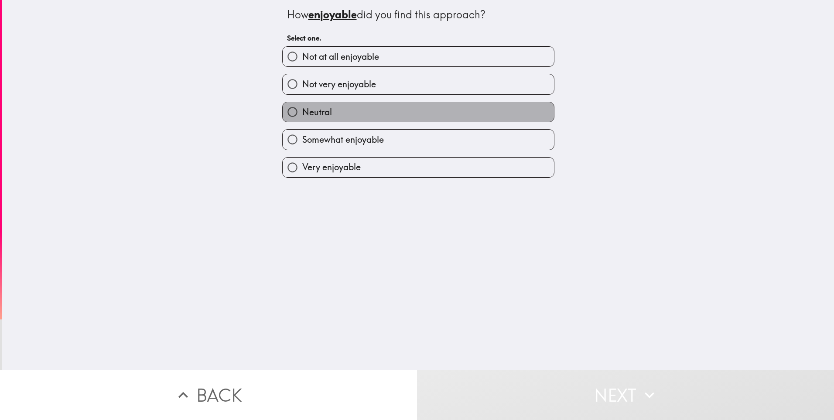
click at [421, 113] on label "Neutral" at bounding box center [418, 112] width 271 height 20
click at [302, 113] on input "Neutral" at bounding box center [293, 112] width 20 height 20
radio input "true"
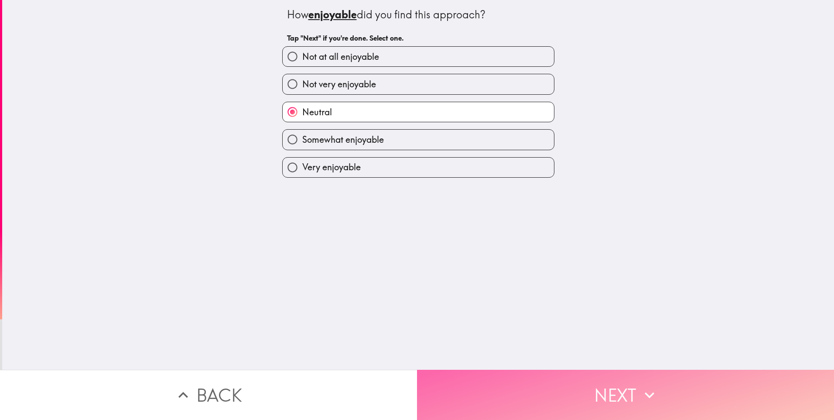
click at [556, 392] on button "Next" at bounding box center [625, 395] width 417 height 50
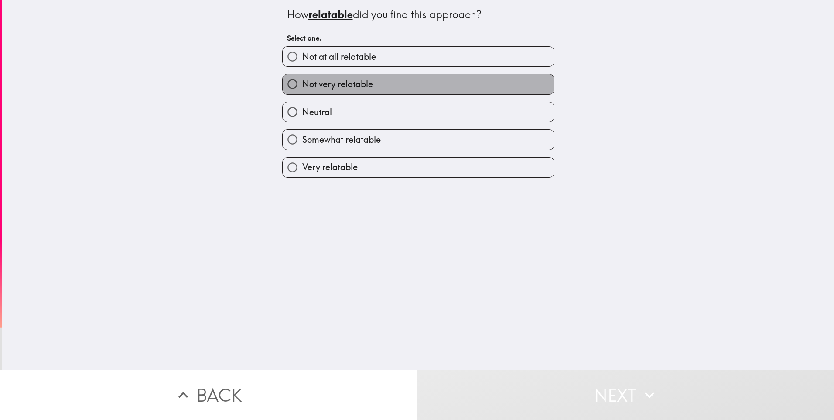
click at [390, 86] on label "Not very relatable" at bounding box center [418, 84] width 271 height 20
click at [302, 86] on input "Not very relatable" at bounding box center [293, 84] width 20 height 20
radio input "true"
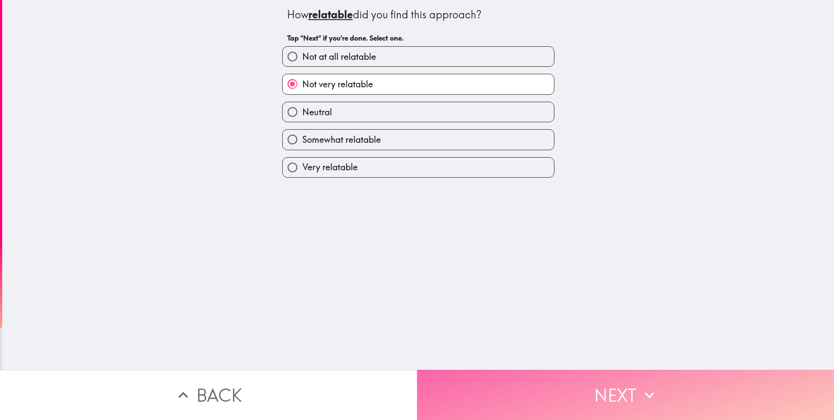
click at [557, 394] on button "Next" at bounding box center [625, 395] width 417 height 50
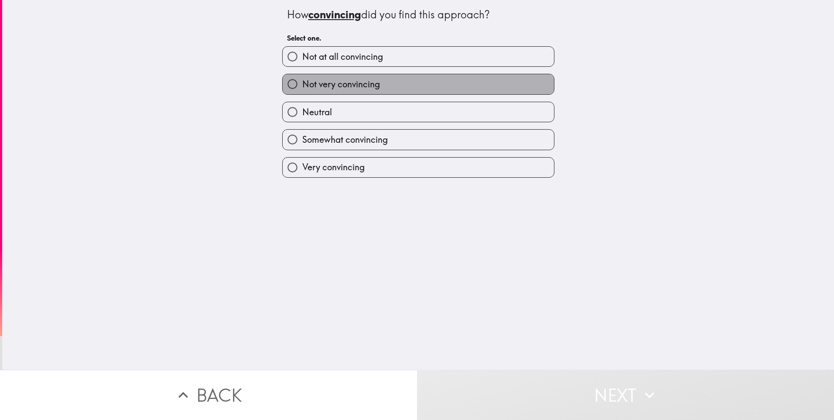
click at [438, 89] on label "Not very convincing" at bounding box center [418, 84] width 271 height 20
click at [302, 89] on input "Not very convincing" at bounding box center [293, 84] width 20 height 20
radio input "true"
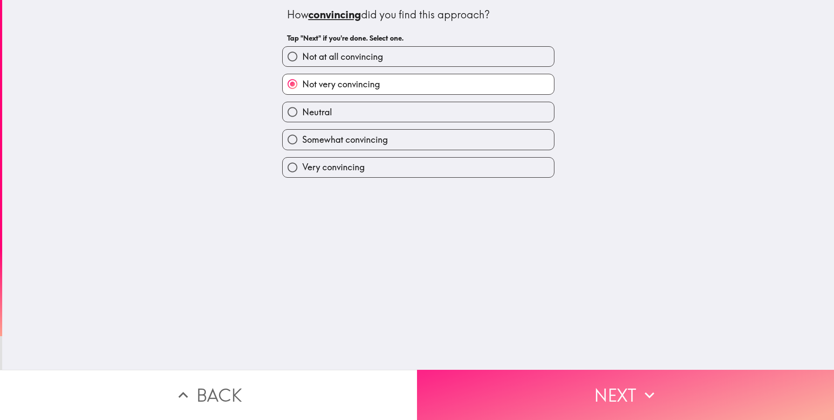
click at [553, 400] on button "Next" at bounding box center [625, 395] width 417 height 50
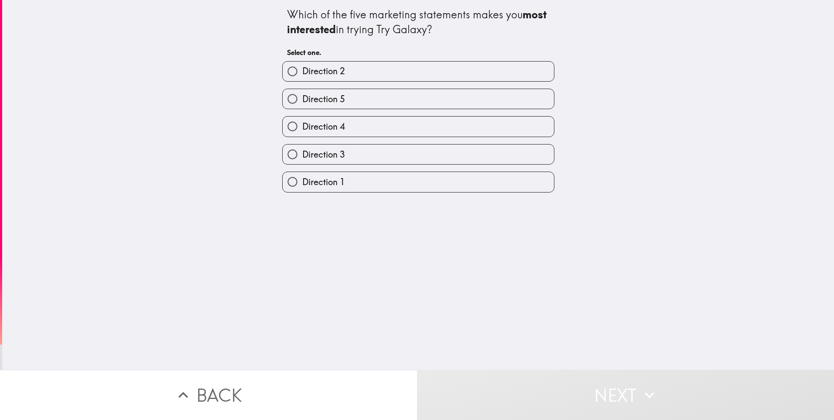
click at [430, 74] on label "Direction 2" at bounding box center [418, 72] width 271 height 20
click at [302, 74] on input "Direction 2" at bounding box center [293, 72] width 20 height 20
radio input "true"
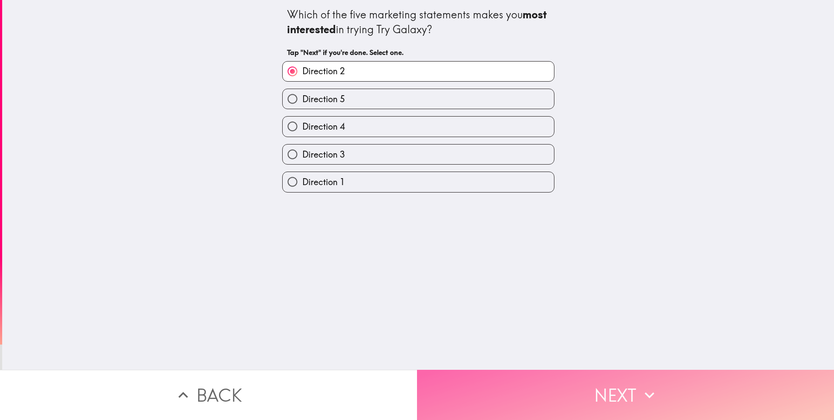
click at [579, 391] on button "Next" at bounding box center [625, 395] width 417 height 50
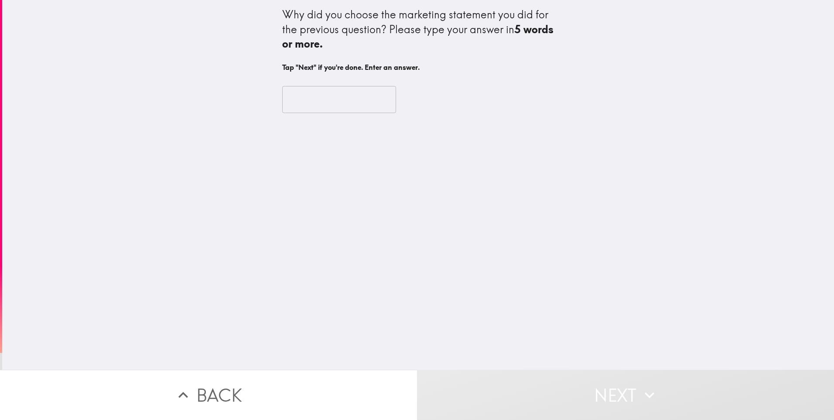
click at [286, 98] on input "text" at bounding box center [339, 99] width 114 height 27
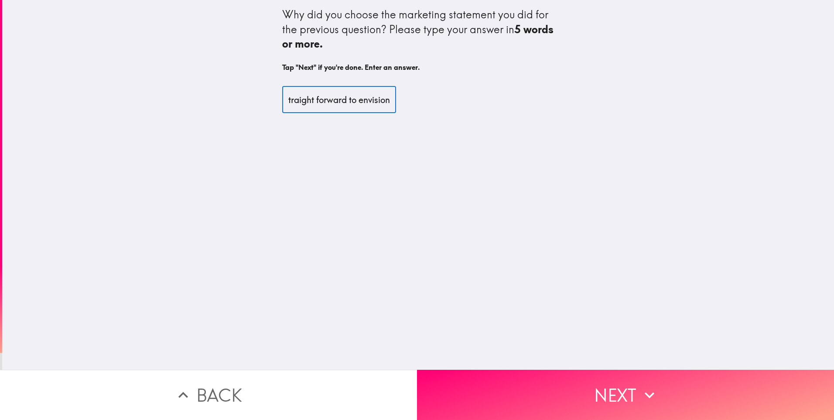
scroll to position [0, 37]
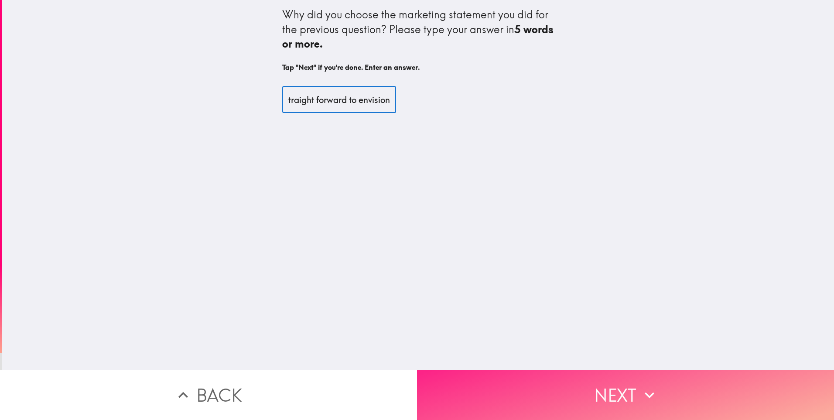
type input "More straight forward to envision"
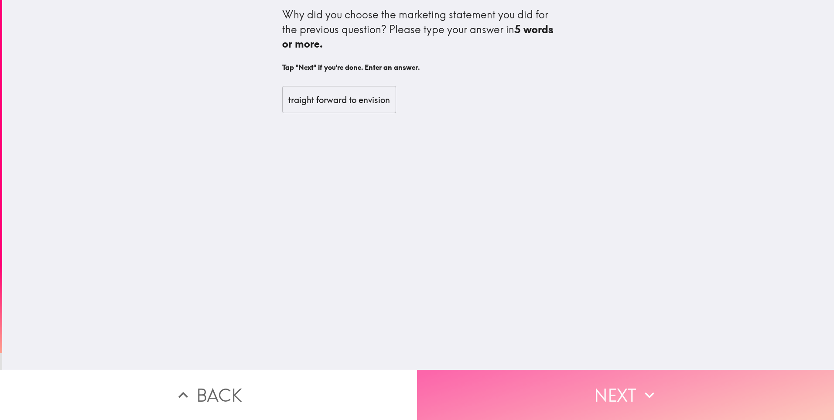
scroll to position [0, 0]
click at [582, 389] on button "Next" at bounding box center [625, 395] width 417 height 50
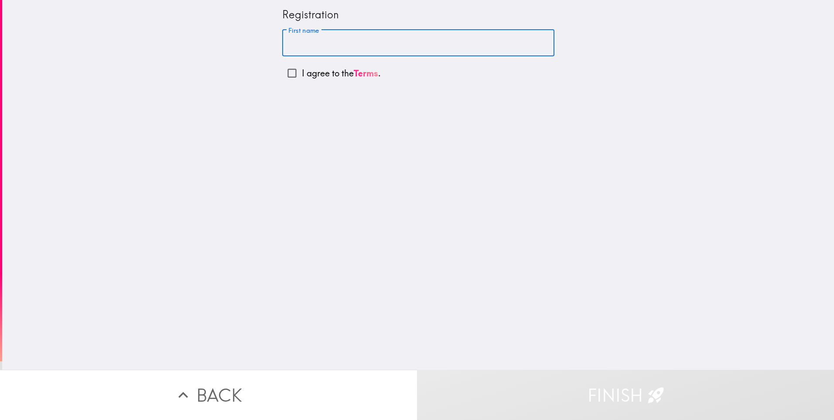
click at [282, 41] on input "First name" at bounding box center [418, 43] width 272 height 27
type input "[PERSON_NAME]"
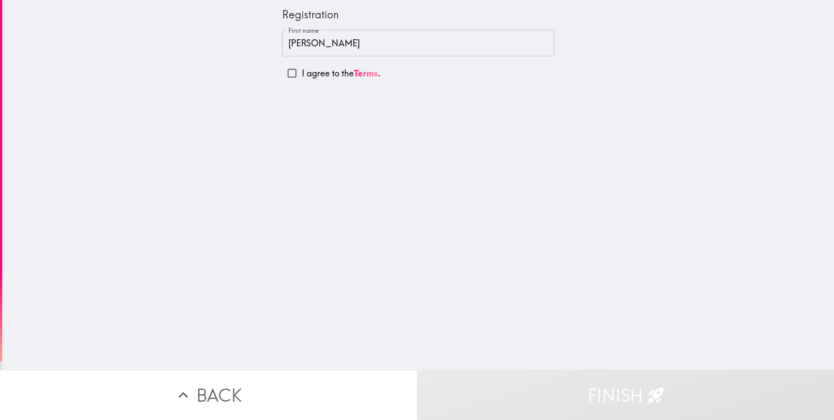
click at [499, 116] on div "Registration First name [PERSON_NAME] First name I agree to the Terms ." at bounding box center [418, 185] width 832 height 370
click at [285, 74] on input "I agree to the Terms ." at bounding box center [292, 73] width 20 height 20
checkbox input "true"
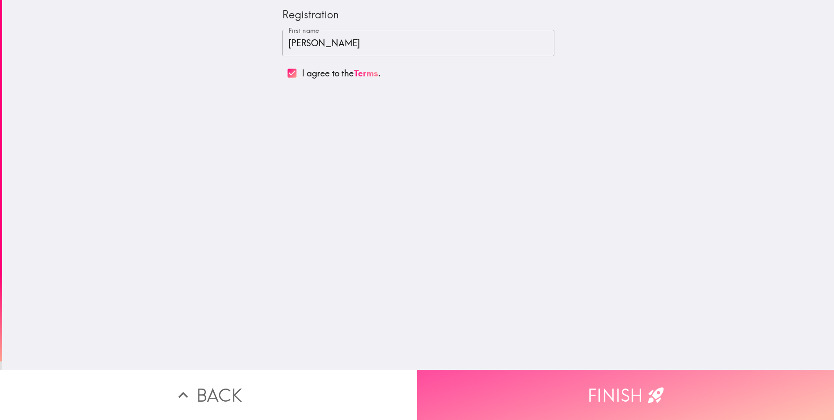
click at [610, 389] on button "Finish" at bounding box center [625, 395] width 417 height 50
